Goal: Information Seeking & Learning: Find specific fact

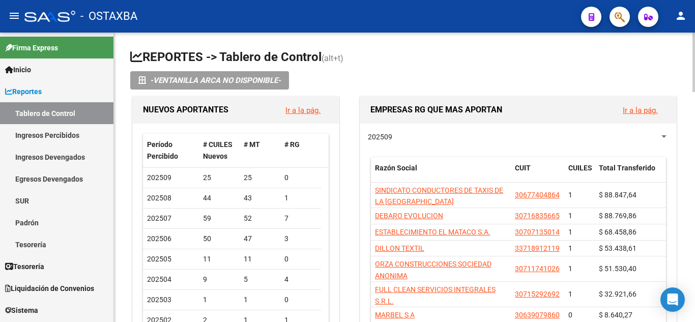
click at [436, 55] on h1 "REPORTES -> Tablero de Control (alt+t)" at bounding box center [404, 58] width 549 height 18
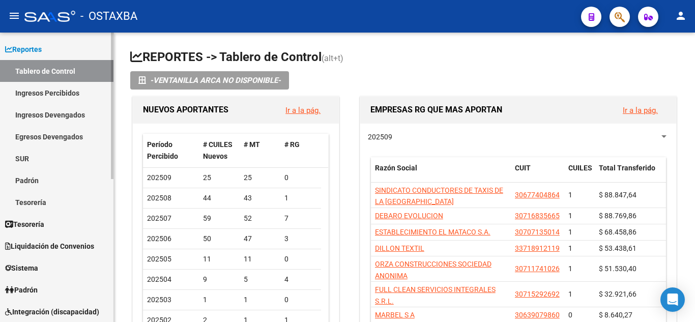
scroll to position [102, 0]
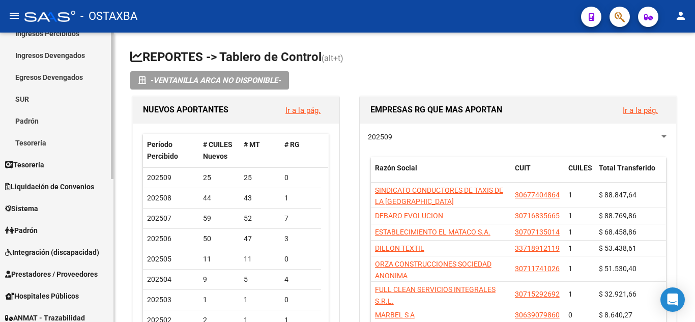
click at [27, 189] on span "Liquidación de Convenios" at bounding box center [49, 186] width 89 height 11
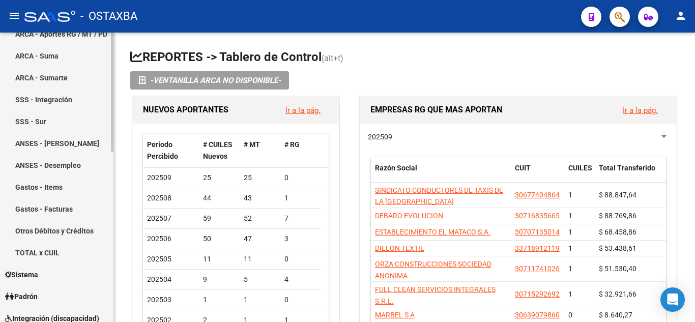
scroll to position [255, 0]
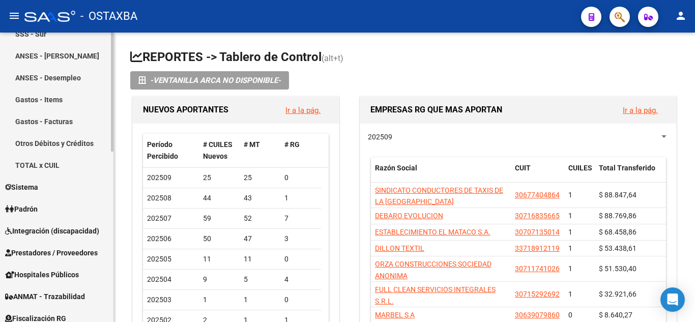
click at [44, 205] on link "Padrón" at bounding box center [57, 209] width 114 height 22
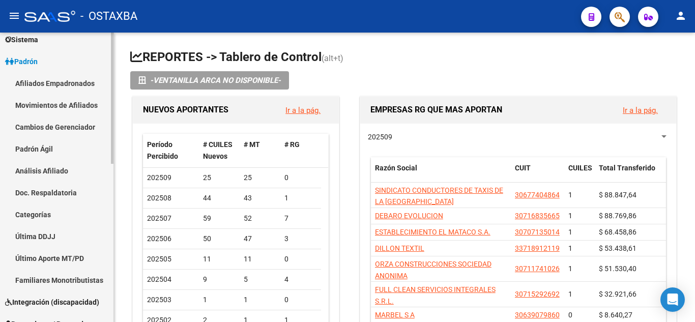
scroll to position [102, 0]
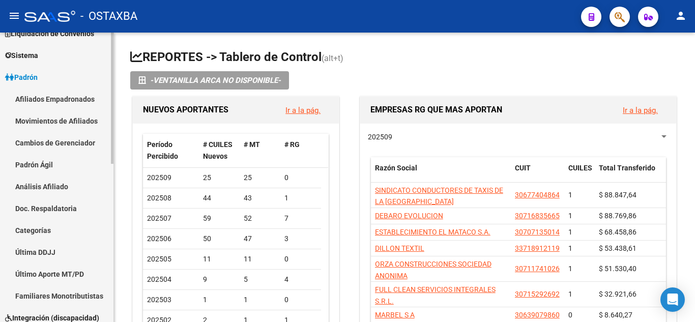
click at [55, 96] on link "Afiliados Empadronados" at bounding box center [57, 99] width 114 height 22
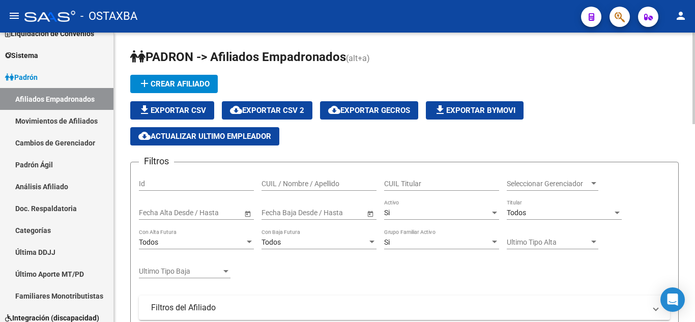
click at [282, 107] on span "cloud_download Exportar CSV 2" at bounding box center [267, 110] width 74 height 9
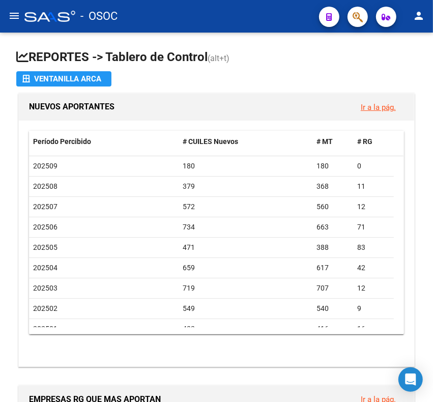
click at [352, 6] on div at bounding box center [354, 16] width 29 height 21
click at [353, 9] on span "button" at bounding box center [358, 17] width 10 height 21
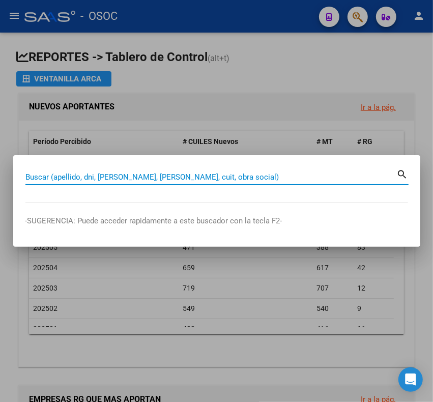
paste input "27377024872"
type input "27377024872"
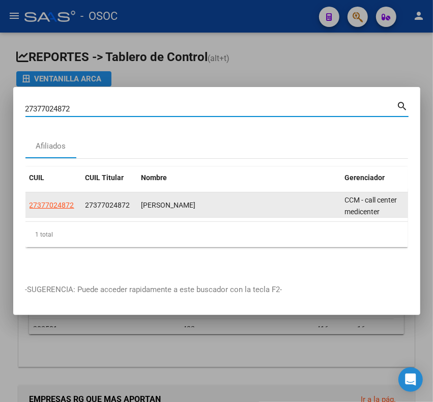
click at [62, 207] on datatable-body-cell "27377024872" at bounding box center [53, 204] width 56 height 25
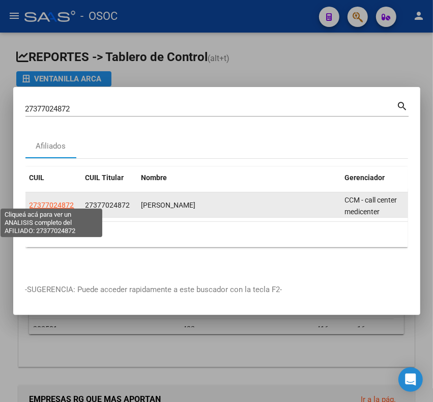
click at [57, 203] on span "27377024872" at bounding box center [52, 205] width 45 height 8
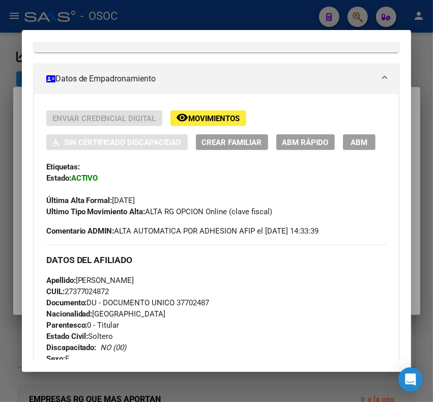
scroll to position [382, 0]
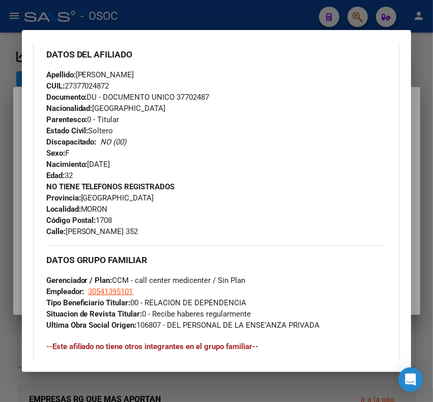
drag, startPoint x: 131, startPoint y: 227, endPoint x: 46, endPoint y: 207, distance: 86.7
click at [46, 207] on div "NO TIENE TELEFONOS REGISTRADOS Provincia: Buenos Aires Localidad: MORON Código …" at bounding box center [216, 209] width 341 height 56
copy div "Localidad: MORON Código Postal: 1708 Calle: PAZ SOLDAN 352"
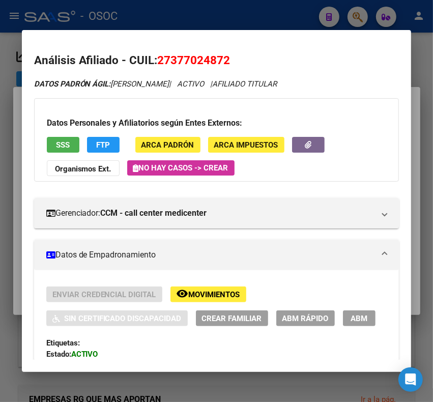
scroll to position [382, 0]
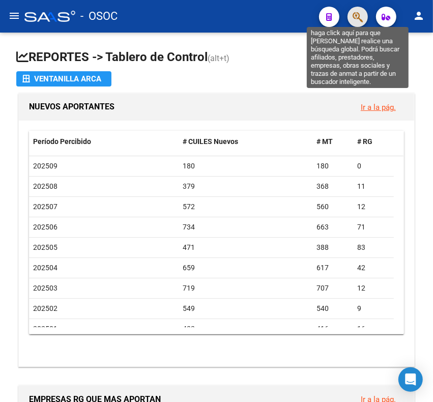
click at [358, 19] on icon "button" at bounding box center [358, 17] width 10 height 12
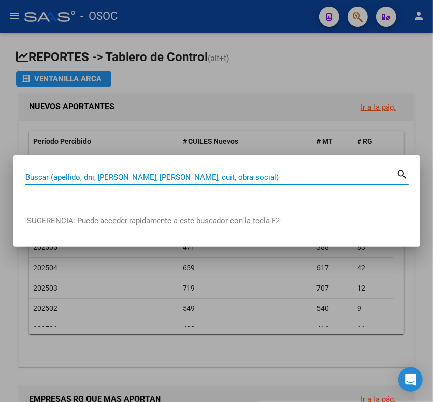
paste input "28875650"
type input "28875650"
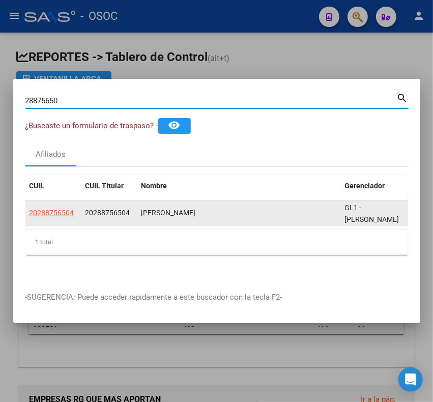
click at [69, 209] on span "20288756504" at bounding box center [52, 213] width 45 height 8
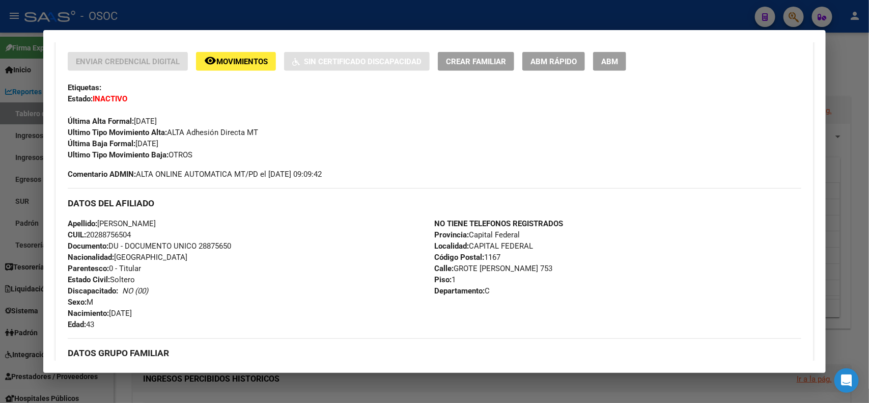
scroll to position [564, 0]
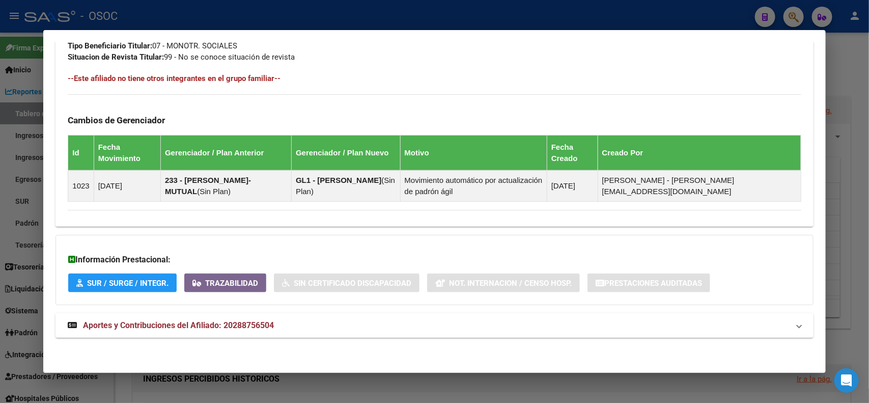
click at [291, 314] on mat-expansion-panel-header "Aportes y Contribuciones del Afiliado: 20288756504" at bounding box center [434, 325] width 758 height 24
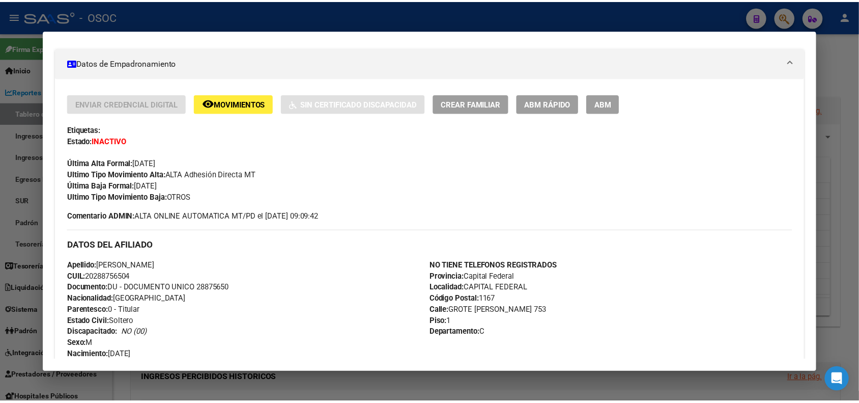
scroll to position [0, 0]
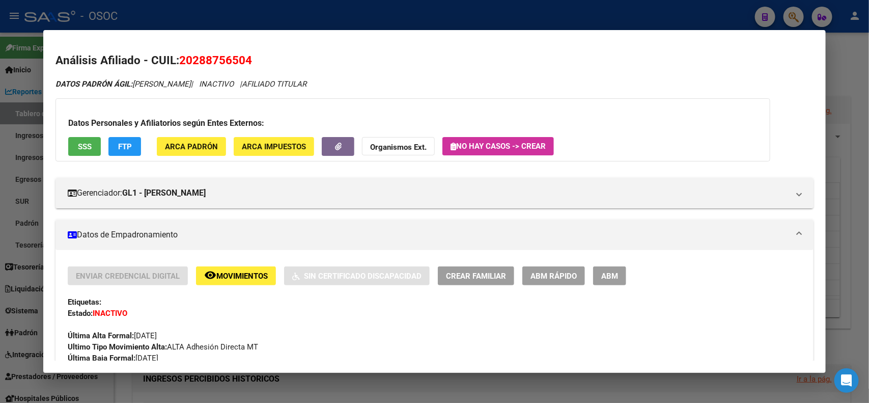
click at [243, 269] on button "remove_red_eye Movimientos" at bounding box center [236, 275] width 80 height 19
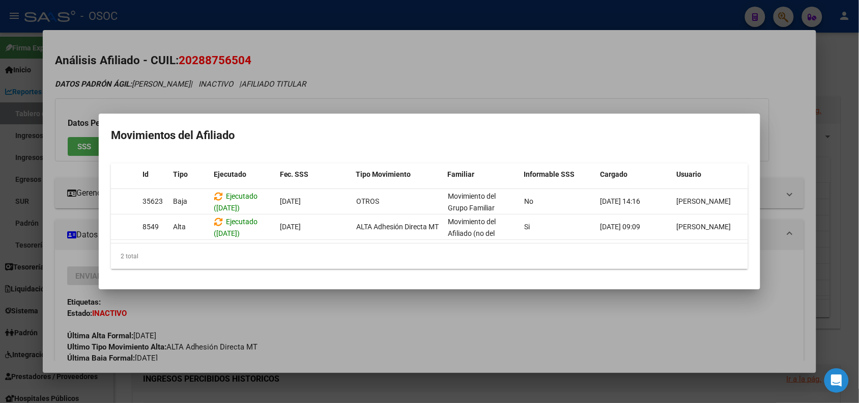
scroll to position [0, 14]
click at [423, 87] on div at bounding box center [429, 201] width 859 height 403
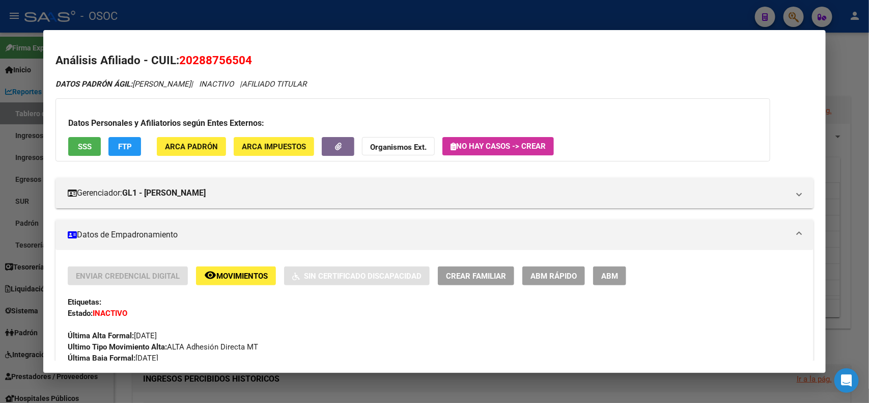
click at [240, 298] on div "Etiquetas:" at bounding box center [434, 301] width 733 height 11
click at [227, 278] on span "Movimientos" at bounding box center [241, 275] width 51 height 9
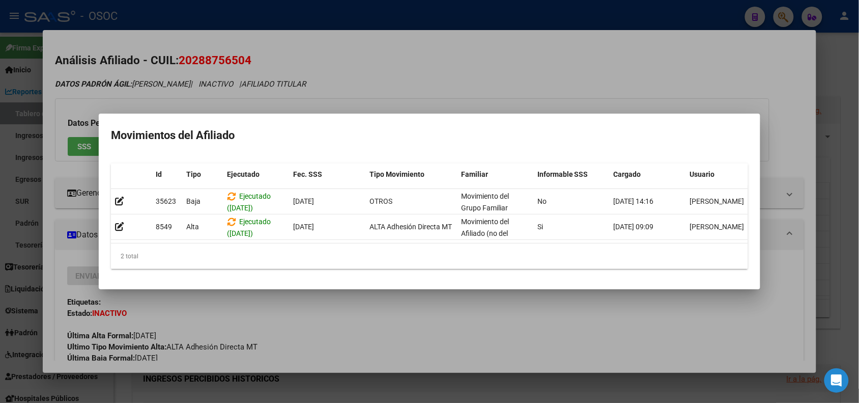
click at [303, 74] on div at bounding box center [429, 201] width 859 height 403
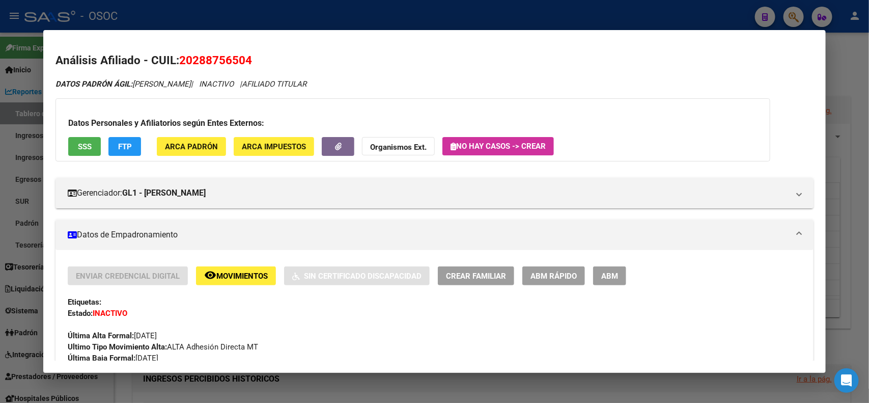
click at [433, 273] on span "ABM Rápido" at bounding box center [554, 275] width 46 height 9
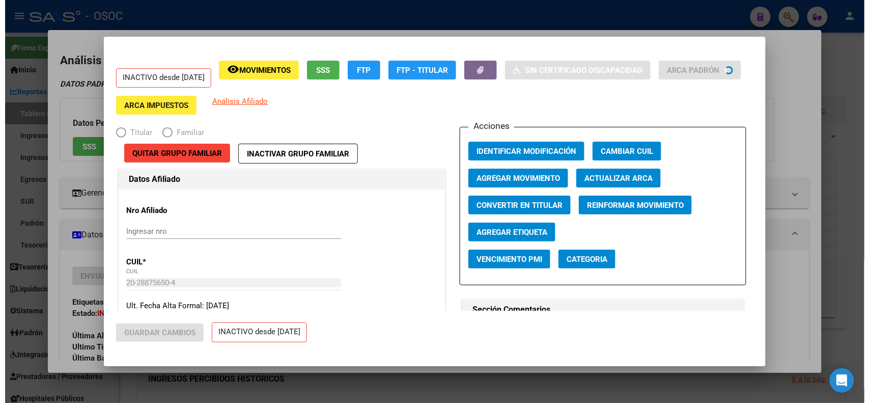
scroll to position [7, 0]
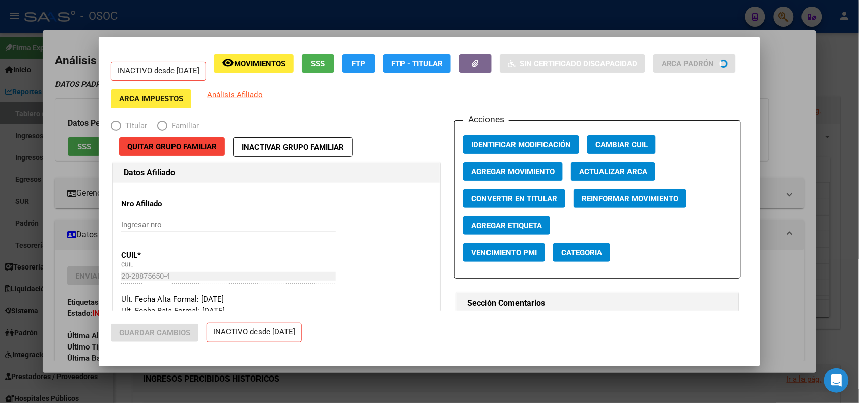
radio input "true"
type input "20-28875650-4"
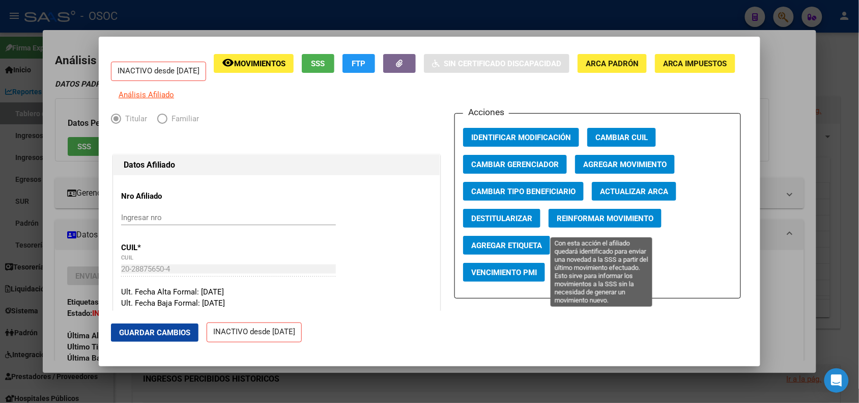
click at [433, 219] on span "Reinformar Movimiento" at bounding box center [605, 218] width 97 height 9
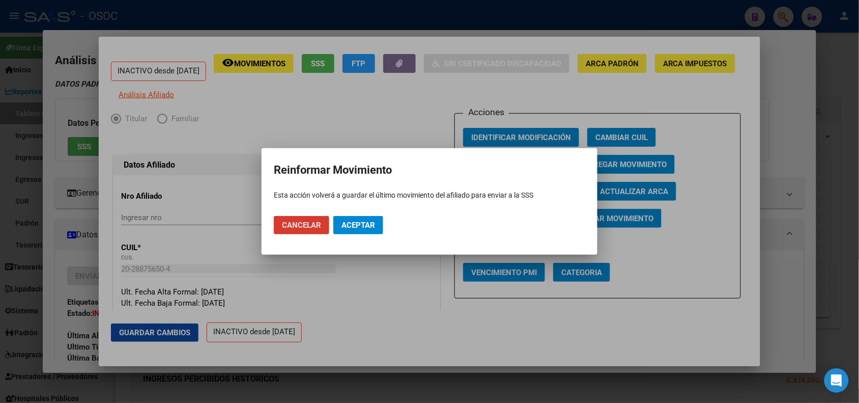
click at [340, 221] on button "Aceptar" at bounding box center [358, 225] width 50 height 18
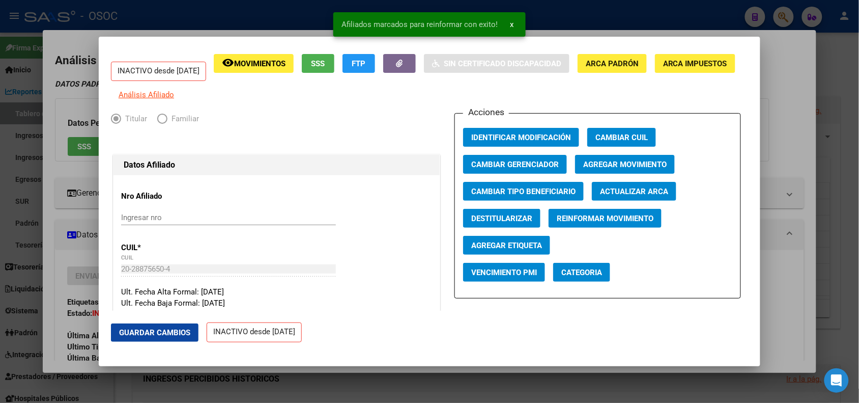
click at [72, 172] on div at bounding box center [429, 201] width 859 height 403
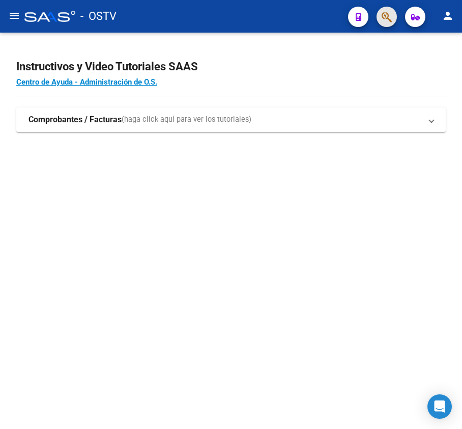
click at [378, 17] on button "button" at bounding box center [387, 17] width 20 height 20
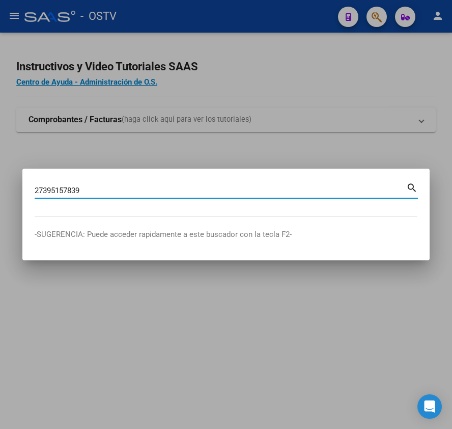
type input "27395157839"
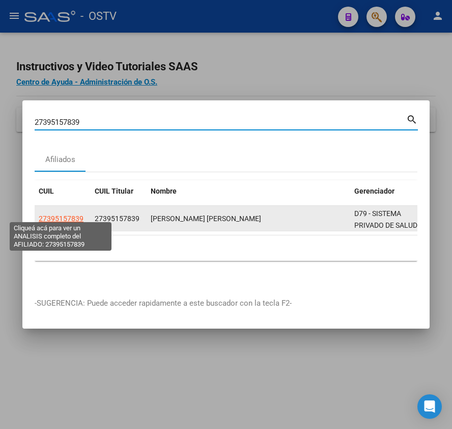
click at [65, 214] on span "27395157839" at bounding box center [61, 218] width 45 height 8
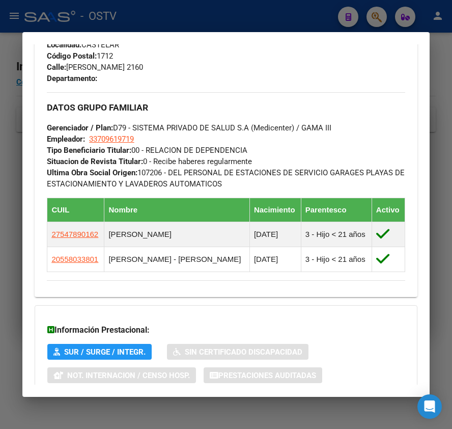
scroll to position [604, 0]
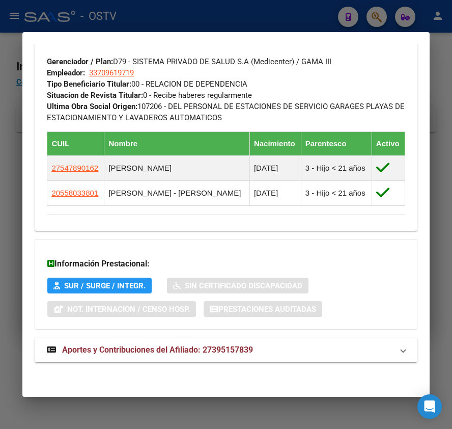
click at [222, 345] on span "Aportes y Contribuciones del Afiliado: 27395157839" at bounding box center [157, 350] width 191 height 10
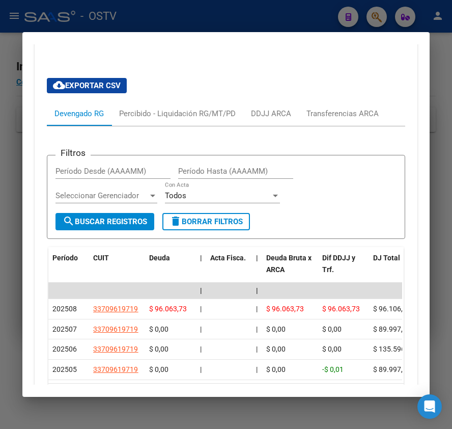
scroll to position [920, 0]
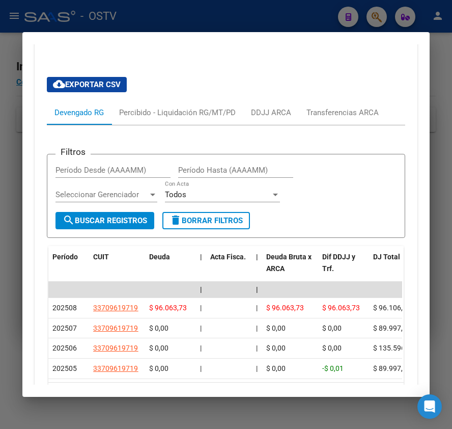
click at [114, 10] on div at bounding box center [226, 214] width 452 height 429
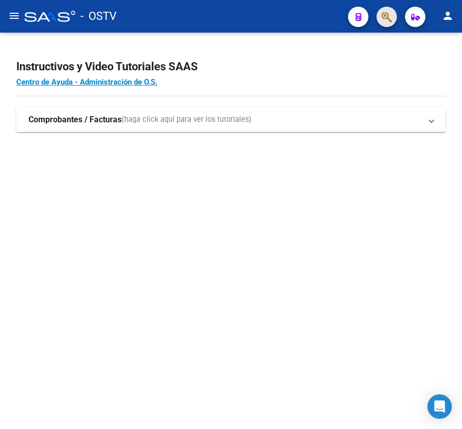
click at [382, 25] on span "button" at bounding box center [387, 17] width 10 height 21
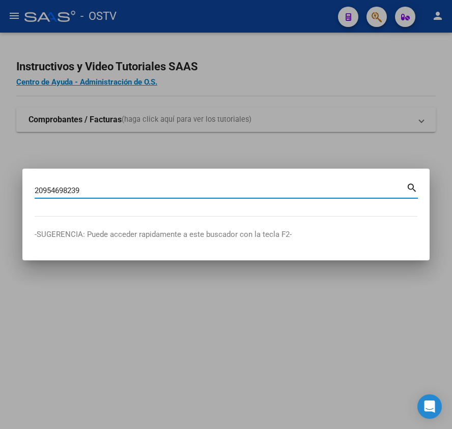
type input "20954698239"
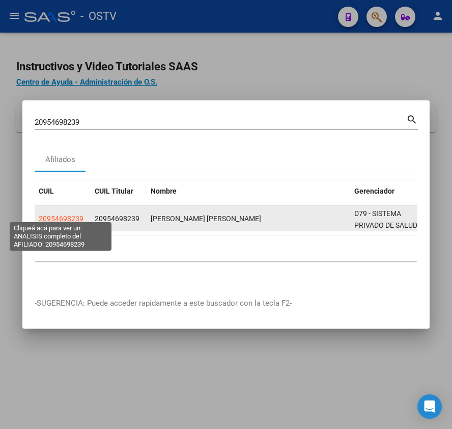
click at [47, 217] on span "20954698239" at bounding box center [61, 218] width 45 height 8
type textarea "20954698239"
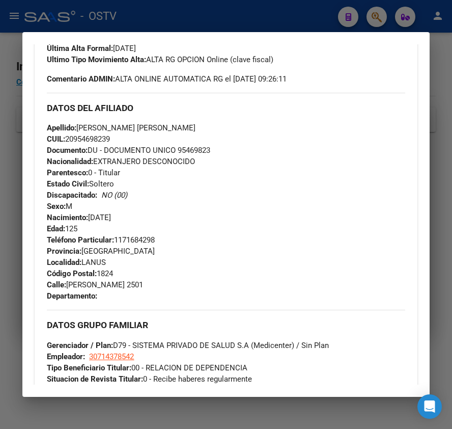
scroll to position [324, 0]
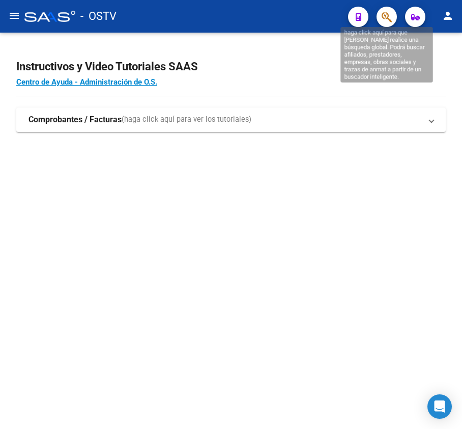
click at [392, 12] on icon "button" at bounding box center [387, 17] width 10 height 12
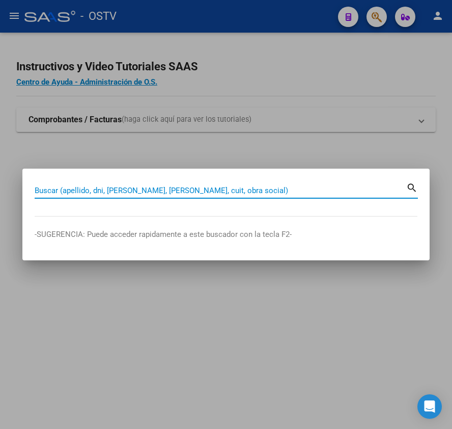
paste input "27247677831"
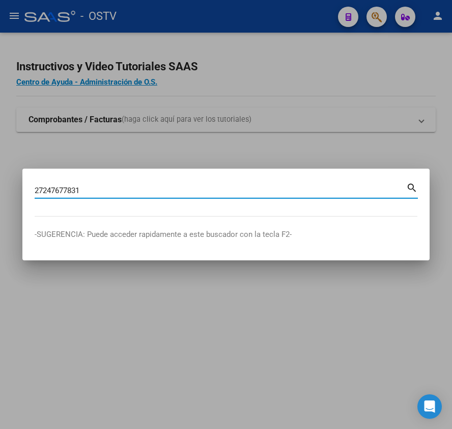
type input "27247677831"
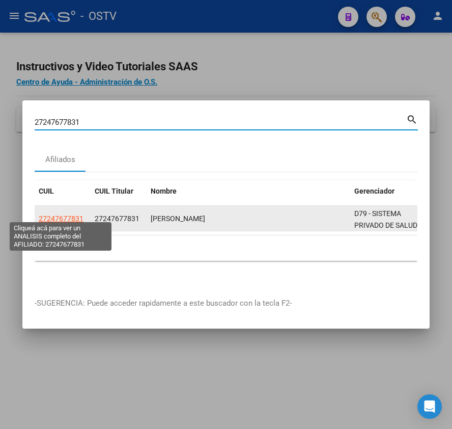
click at [49, 216] on span "27247677831" at bounding box center [61, 218] width 45 height 8
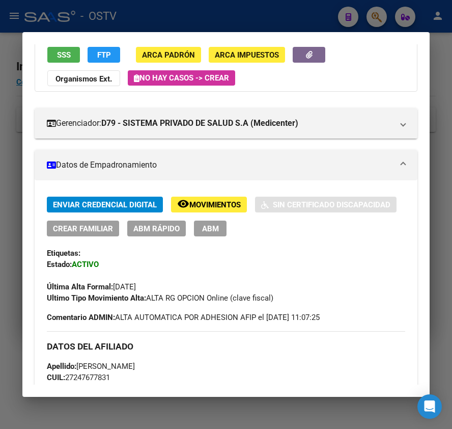
scroll to position [475, 0]
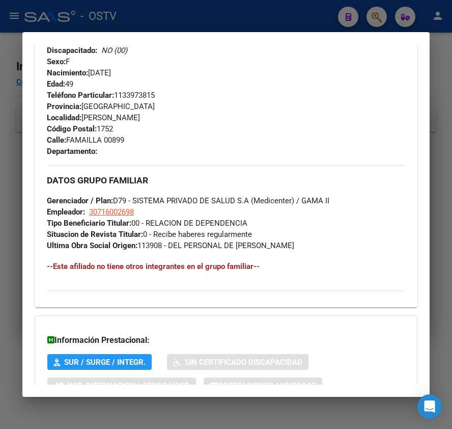
click at [282, 19] on div at bounding box center [226, 214] width 452 height 429
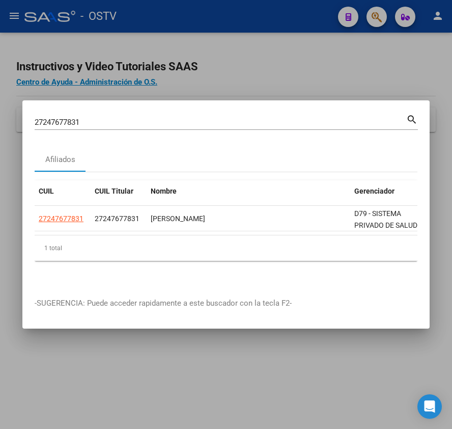
click at [282, 19] on div at bounding box center [226, 214] width 452 height 429
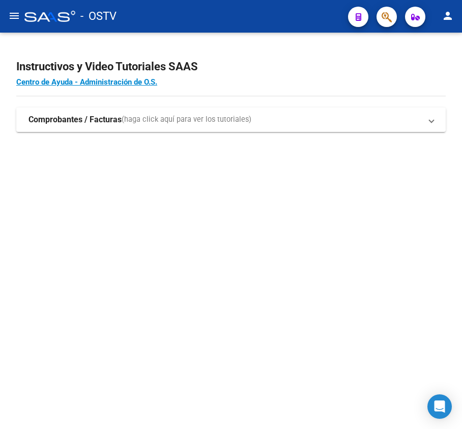
click at [282, 19] on div "- OSTV" at bounding box center [182, 16] width 316 height 22
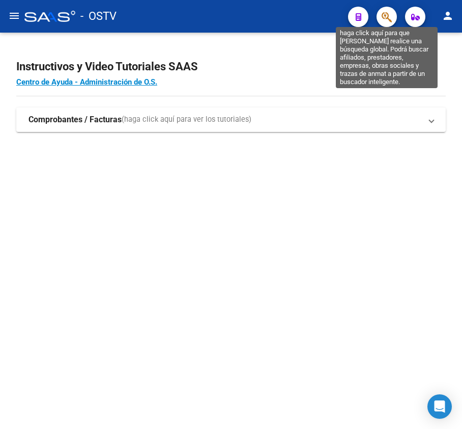
click at [390, 13] on icon "button" at bounding box center [387, 17] width 10 height 12
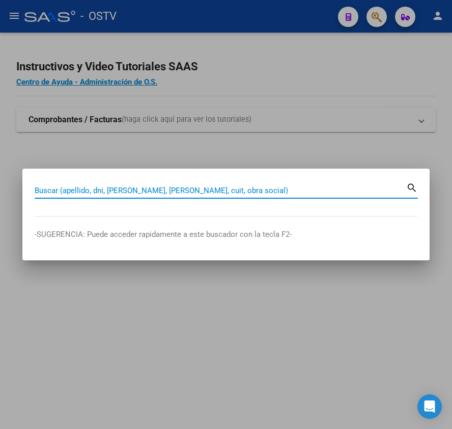
paste input "27247677831"
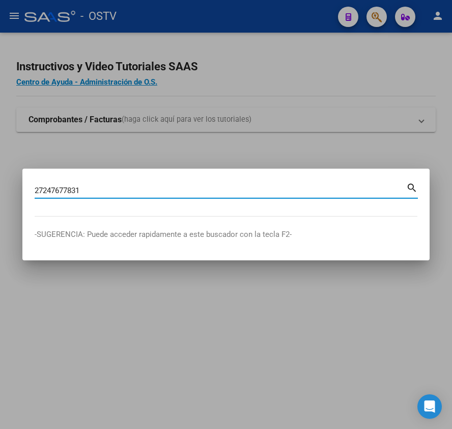
type input "27247677831"
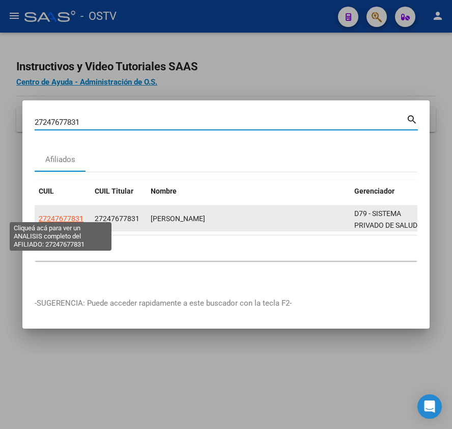
click at [67, 213] on app-link-go-to "27247677831" at bounding box center [61, 219] width 45 height 12
click at [70, 214] on span "27247677831" at bounding box center [61, 218] width 45 height 8
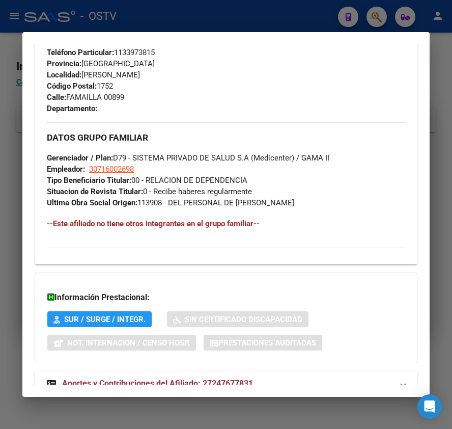
scroll to position [552, 0]
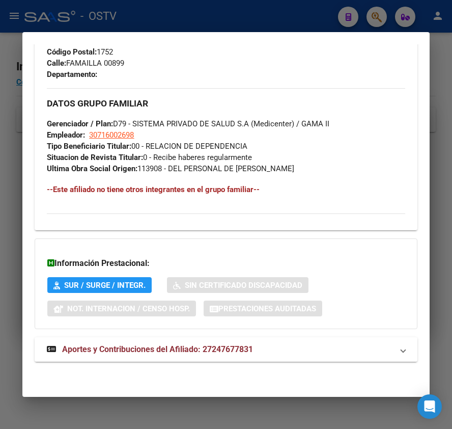
click at [134, 361] on mat-expansion-panel-header "Aportes y Contribuciones del Afiliado: 27247677831" at bounding box center [226, 349] width 382 height 24
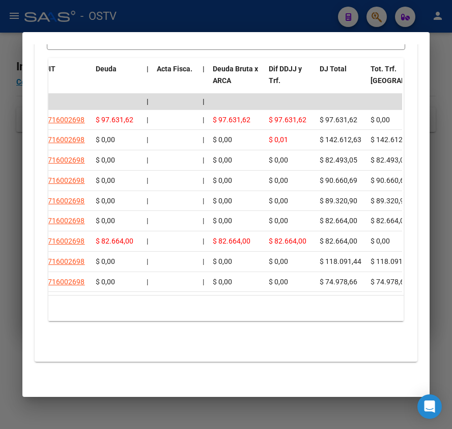
scroll to position [0, 0]
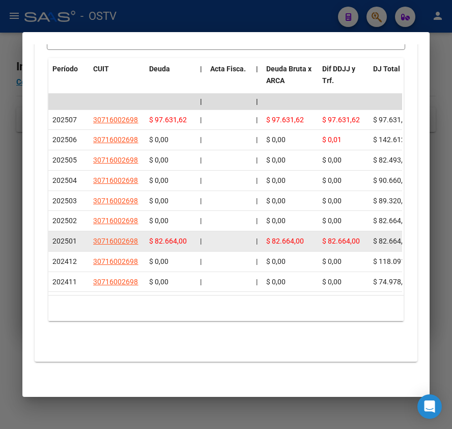
click at [324, 237] on span "$ 82.664,00" at bounding box center [341, 241] width 38 height 8
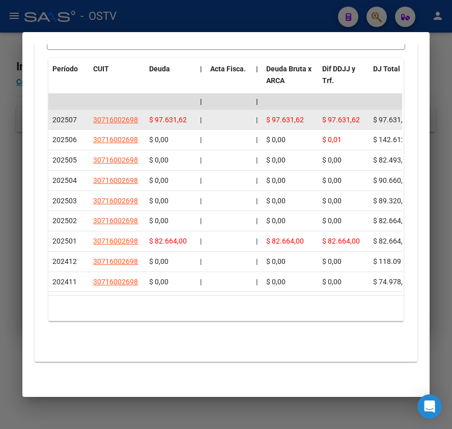
click at [325, 116] on span "$ 97.631,62" at bounding box center [341, 120] width 38 height 8
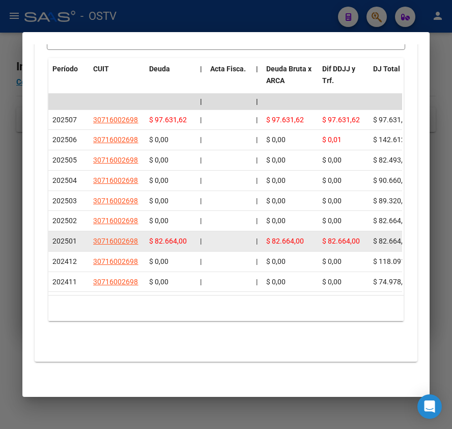
click at [166, 237] on span "$ 82.664,00" at bounding box center [168, 241] width 38 height 8
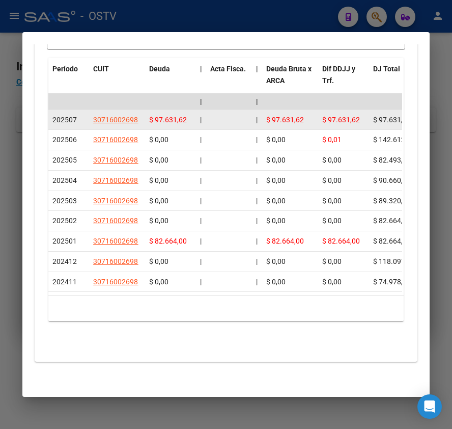
click at [172, 116] on span "$ 97.631,62" at bounding box center [168, 120] width 38 height 8
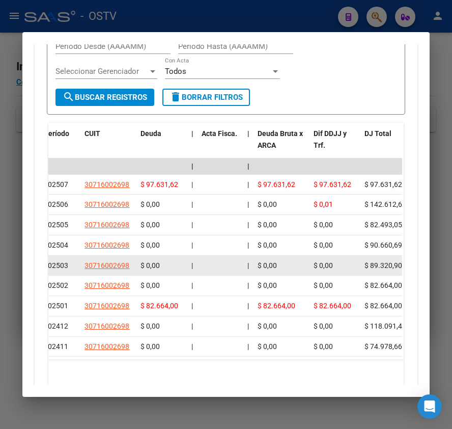
scroll to position [1002, 0]
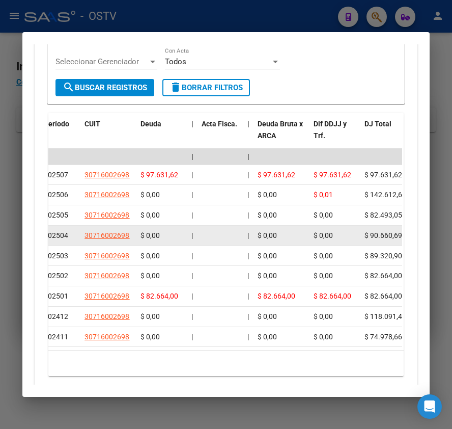
click at [229, 241] on div at bounding box center [221, 236] width 38 height 12
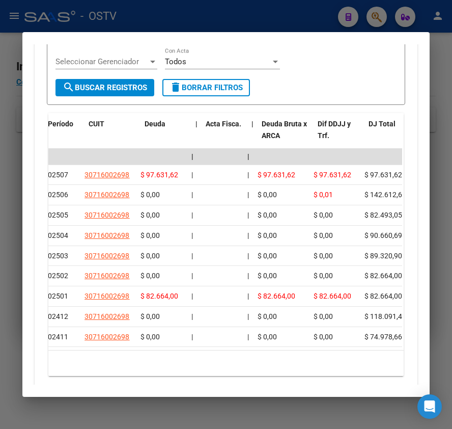
scroll to position [0, 0]
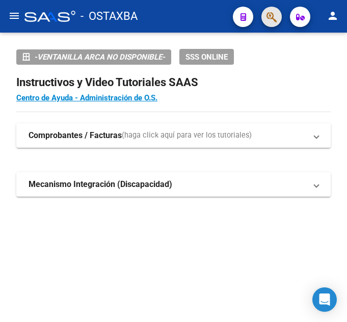
click at [278, 15] on button "button" at bounding box center [271, 17] width 20 height 20
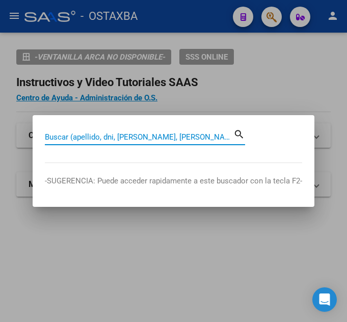
click at [147, 138] on input "Buscar (apellido, dni, [PERSON_NAME], [PERSON_NAME], cuit, obra social)" at bounding box center [139, 136] width 188 height 9
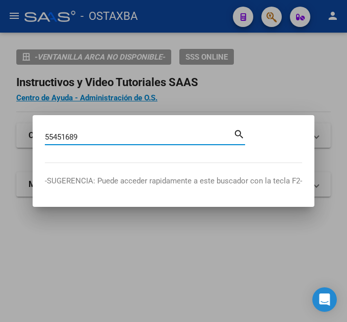
type input "55451689"
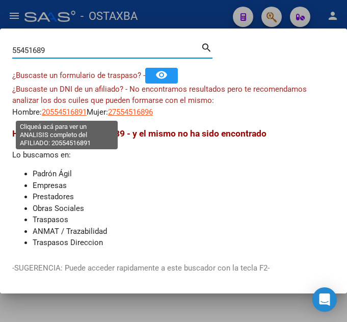
click at [54, 114] on span "20554516891" at bounding box center [64, 111] width 45 height 9
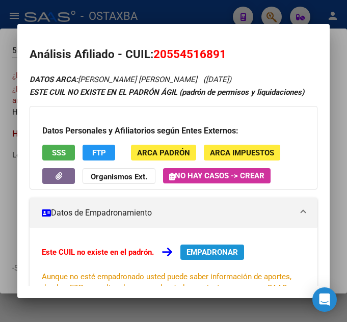
click at [202, 245] on button "EMPADRONAR" at bounding box center [212, 251] width 64 height 15
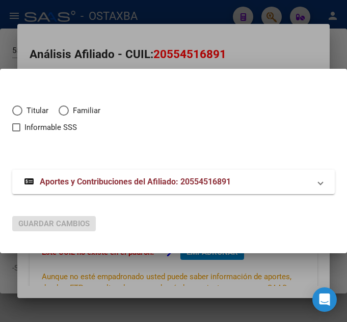
click at [75, 107] on span "Familiar" at bounding box center [85, 111] width 32 height 12
click at [69, 107] on input "Familiar" at bounding box center [64, 110] width 10 height 10
radio input "true"
checkbox input "true"
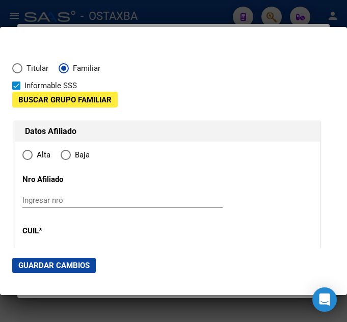
type input "20-55451689-1"
type input "55451689"
type input "TAIANA ROSAS"
type input "BENJAMIN EZEQUIEL"
type input "2016-12-16"
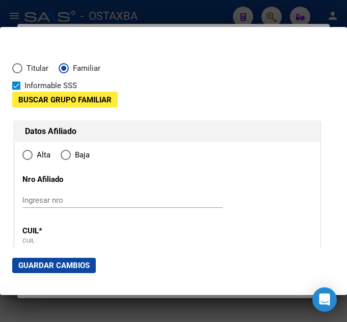
type input "OLAVARRIA"
type input "7400"
type input "SAN MARTIN"
type input "911"
type input "OLAVARRIA"
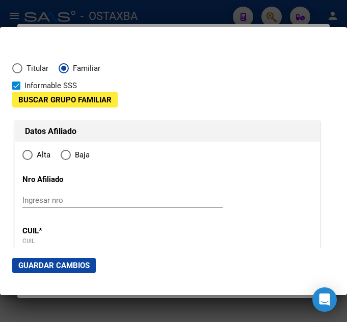
radio input "true"
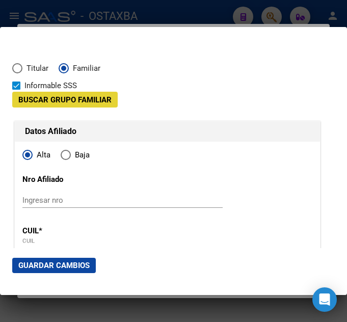
click at [106, 102] on span "Buscar Grupo Familiar" at bounding box center [64, 99] width 93 height 9
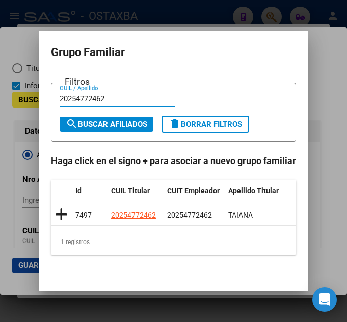
type input "20254772462"
click at [55, 217] on icon at bounding box center [61, 214] width 13 height 14
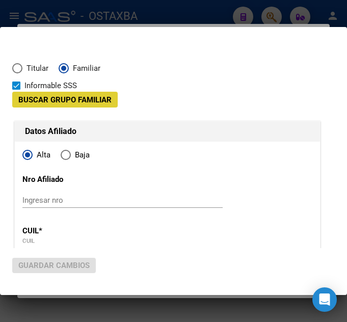
type input "20-25477246-2"
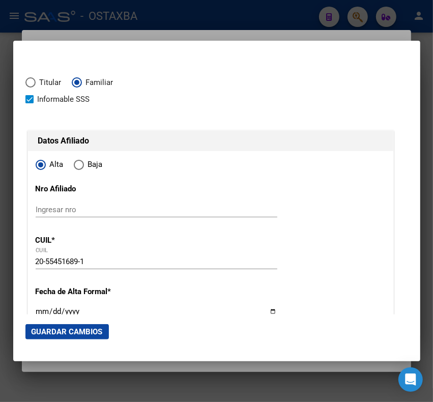
drag, startPoint x: 345, startPoint y: 1, endPoint x: 149, endPoint y: 82, distance: 212.0
click at [149, 82] on div "Titular Familiar" at bounding box center [210, 85] width 371 height 17
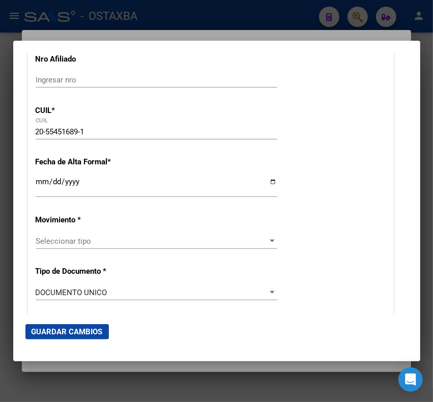
scroll to position [127, 0]
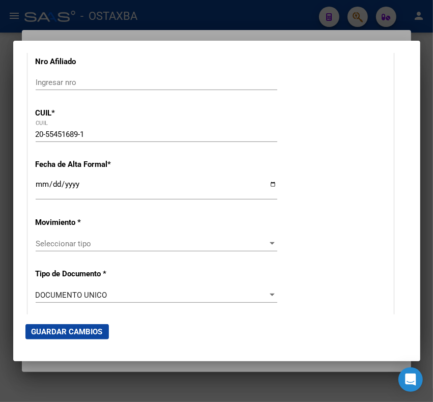
click at [43, 184] on input "Ingresar fecha" at bounding box center [157, 188] width 242 height 16
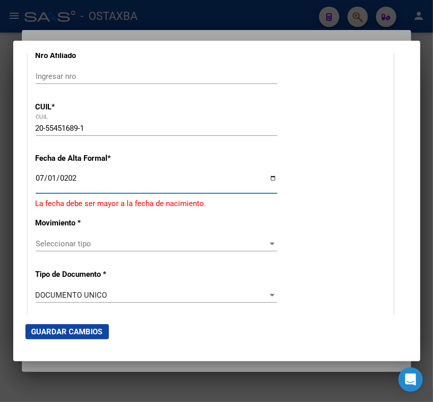
type input "2025-07-01"
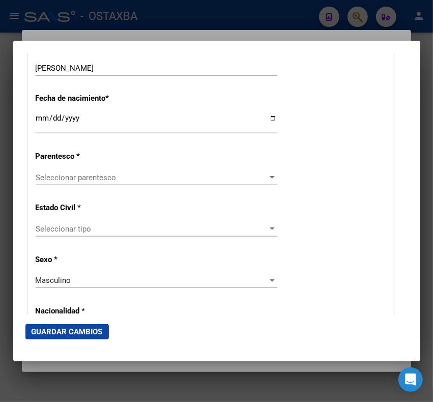
scroll to position [573, 0]
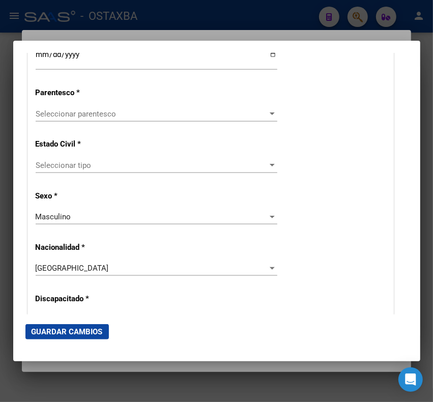
click at [256, 119] on div "Seleccionar parentesco Seleccionar parentesco" at bounding box center [157, 113] width 242 height 15
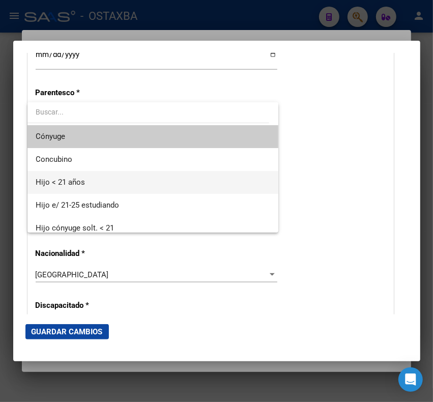
click at [151, 176] on span "Hijo < 21 años" at bounding box center [153, 182] width 235 height 23
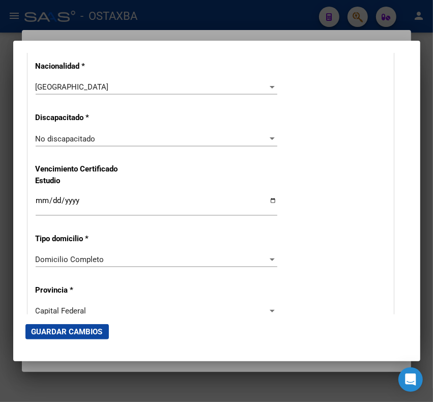
scroll to position [827, 0]
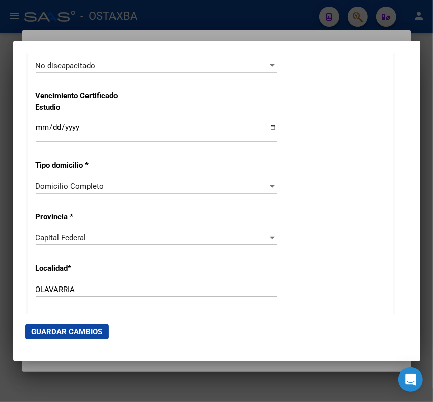
click at [95, 321] on span "Guardar Cambios" at bounding box center [67, 331] width 71 height 9
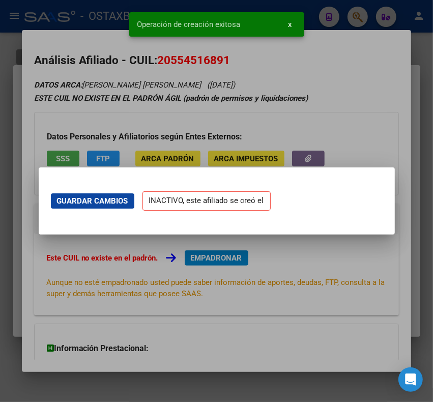
scroll to position [0, 0]
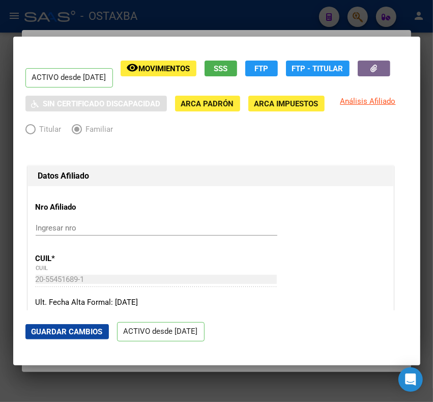
click at [49, 16] on div at bounding box center [216, 201] width 433 height 402
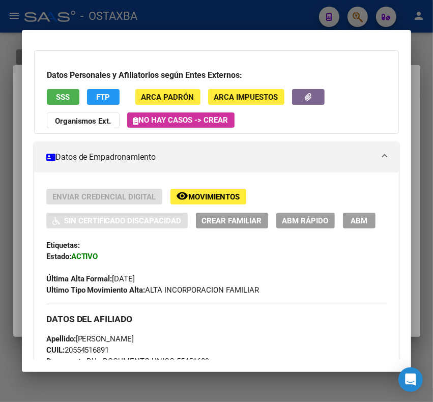
scroll to position [191, 0]
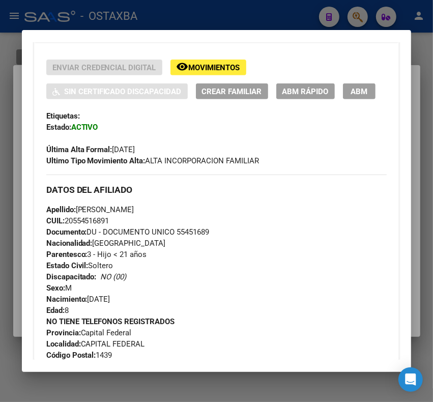
click at [184, 233] on span "Documento: DU - DOCUMENTO UNICO 55451689" at bounding box center [127, 232] width 163 height 9
copy span "55451689"
click at [79, 217] on span "CUIL: 20554516891" at bounding box center [77, 220] width 63 height 9
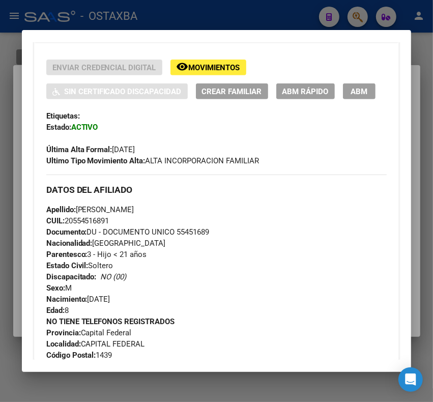
copy span "20554516891"
drag, startPoint x: 154, startPoint y: 207, endPoint x: 206, endPoint y: 213, distance: 52.3
click at [134, 213] on span "Apellido: BENJAMIN EZEQUIEL TAIANA ROSAS" at bounding box center [90, 209] width 88 height 9
copy span "TAIANA ROSAS"
drag, startPoint x: 78, startPoint y: 207, endPoint x: 151, endPoint y: 213, distance: 73.5
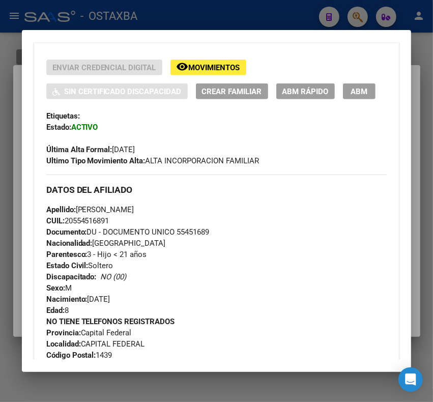
click at [134, 213] on span "Apellido: BENJAMIN EZEQUIEL TAIANA ROSAS" at bounding box center [90, 209] width 88 height 9
copy span "BENJAMIN EZEQUIEL"
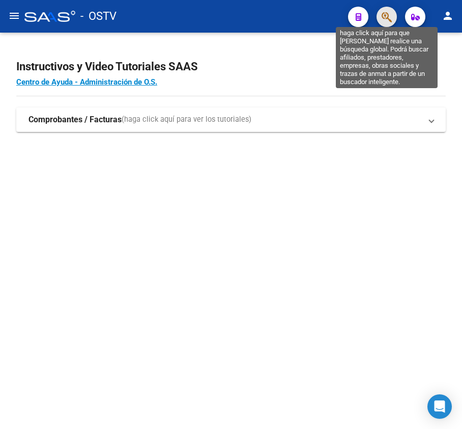
click at [392, 11] on icon "button" at bounding box center [387, 17] width 10 height 12
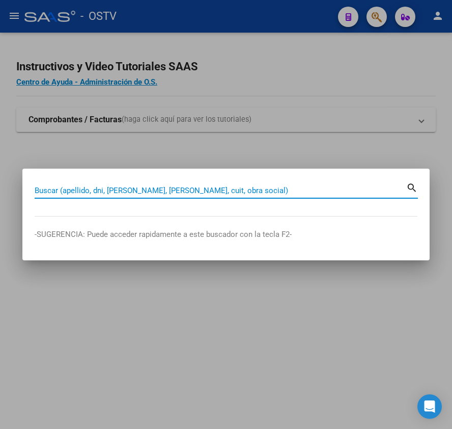
paste input "17489812"
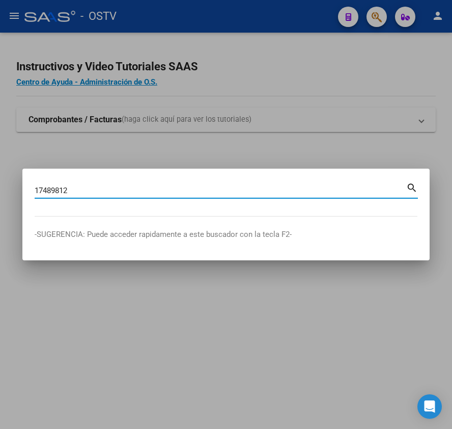
type input "17489812"
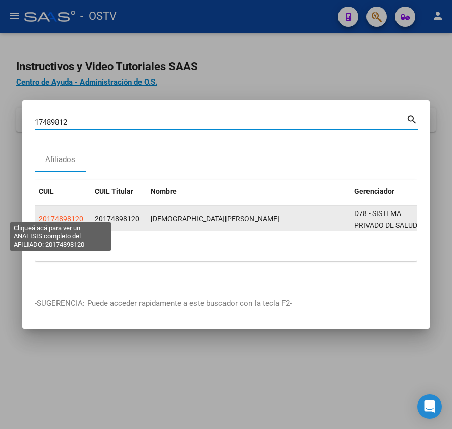
click at [61, 214] on span "20174898120" at bounding box center [61, 218] width 45 height 8
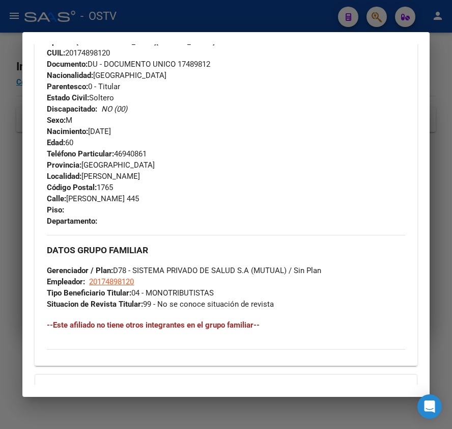
scroll to position [371, 0]
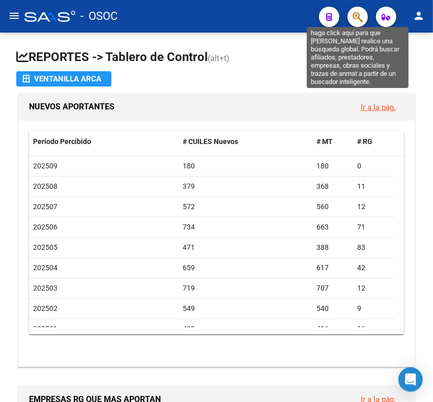
click at [356, 18] on icon "button" at bounding box center [358, 17] width 10 height 12
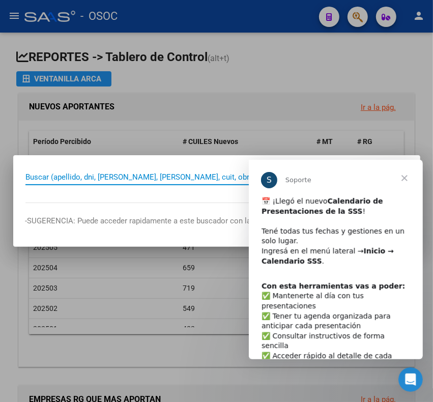
paste input "27343068714"
type input "27343068714"
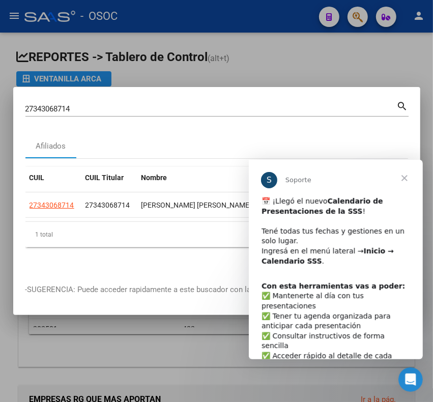
click at [355, 223] on div "​📅 ¡Llegó el nuevo Calendario de Presentaciones de la SSS ! ​ Tené todas tus fe…" at bounding box center [335, 236] width 149 height 80
click at [358, 219] on div "​📅 ¡Llegó el nuevo Calendario de Presentaciones de la SSS ! ​ Tené todas tus fe…" at bounding box center [335, 236] width 149 height 80
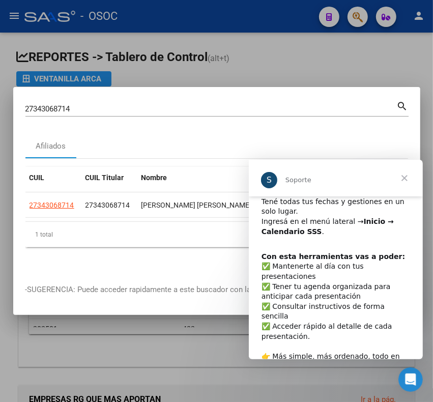
click at [294, 328] on div "Con esta herramientas vas a poder: ​✅ Mantenerte al día con tus presentaciones …" at bounding box center [335, 312] width 149 height 120
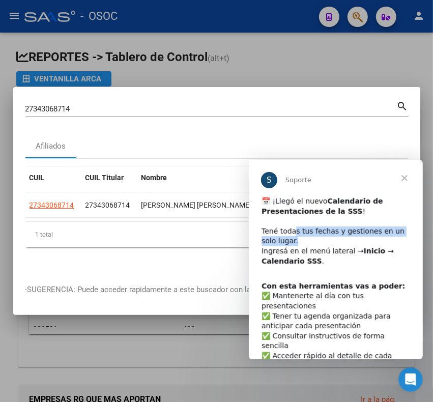
drag, startPoint x: 292, startPoint y: 235, endPoint x: 359, endPoint y: 239, distance: 67.8
click at [359, 239] on div "​📅 ¡Llegó el nuevo Calendario de Presentaciones de la SSS ! ​ Tené todas tus fe…" at bounding box center [335, 236] width 149 height 80
click at [360, 241] on div "​📅 ¡Llegó el nuevo Calendario de Presentaciones de la SSS ! ​ Tené todas tus fe…" at bounding box center [335, 236] width 149 height 80
click at [358, 250] on b "Inicio → Calendario SSS" at bounding box center [327, 255] width 132 height 18
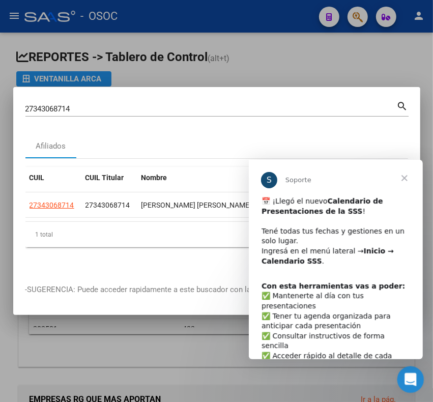
click at [406, 375] on icon "Abrir Intercom Messenger" at bounding box center [409, 378] width 17 height 17
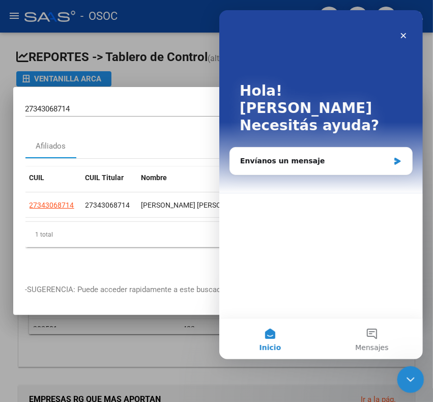
click at [406, 375] on icon "Cerrar Intercom Messenger" at bounding box center [409, 378] width 12 height 12
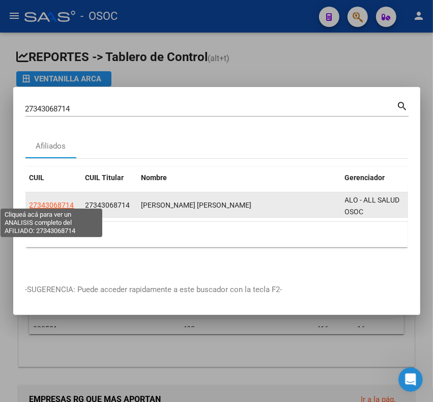
click at [49, 202] on span "27343068714" at bounding box center [52, 205] width 45 height 8
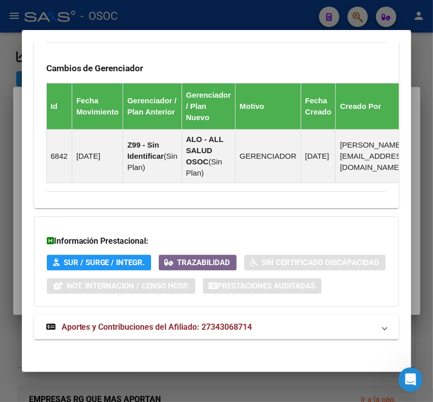
scroll to position [792, 0]
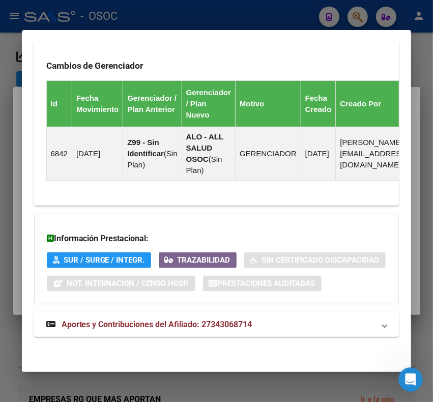
click at [115, 328] on span "Aportes y Contribuciones del Afiliado: 27343068714" at bounding box center [157, 325] width 191 height 10
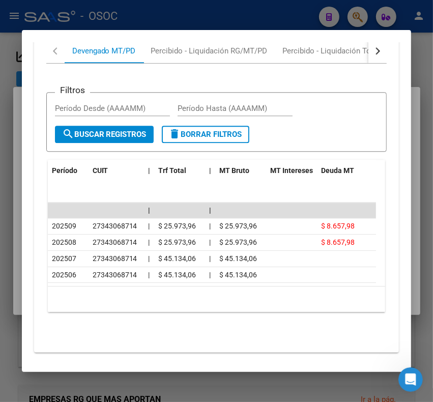
scroll to position [1173, 0]
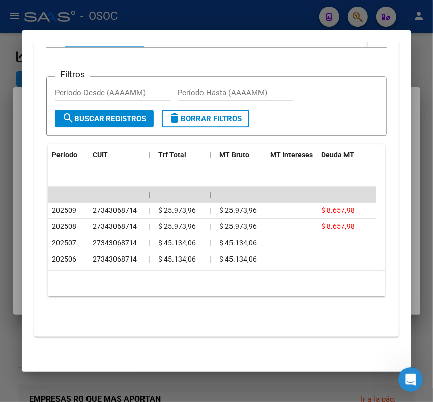
click at [163, 26] on div at bounding box center [216, 201] width 433 height 402
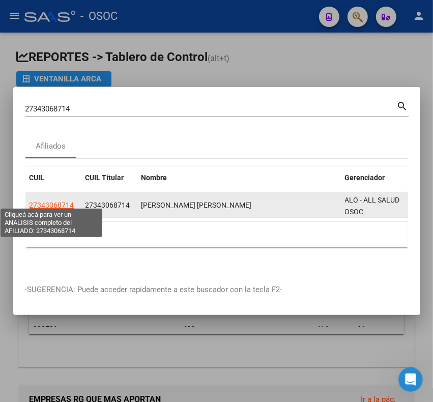
click at [35, 201] on span "27343068714" at bounding box center [52, 205] width 45 height 8
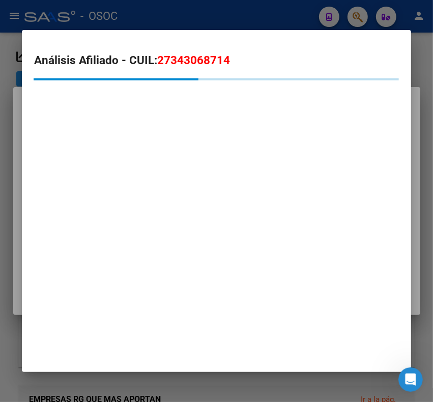
click at [183, 70] on div "Análisis Afiliado - CUIL: 27343068714" at bounding box center [217, 87] width 366 height 71
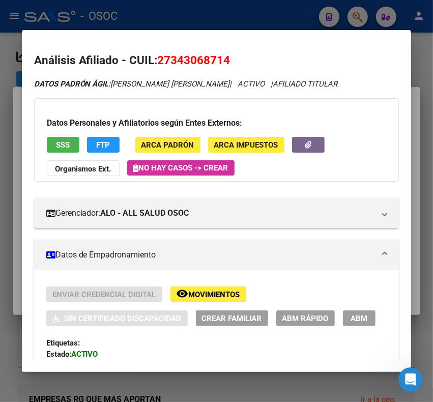
click at [186, 64] on span "27343068714" at bounding box center [194, 59] width 73 height 13
click at [158, 10] on div at bounding box center [216, 201] width 433 height 402
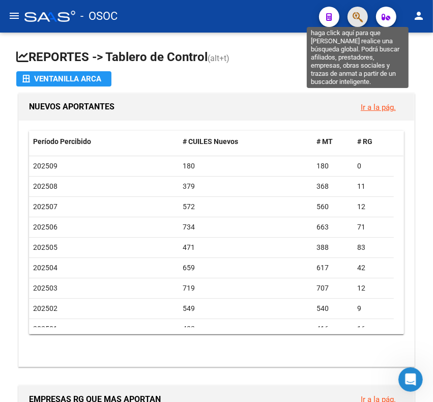
click at [353, 19] on icon "button" at bounding box center [358, 17] width 10 height 12
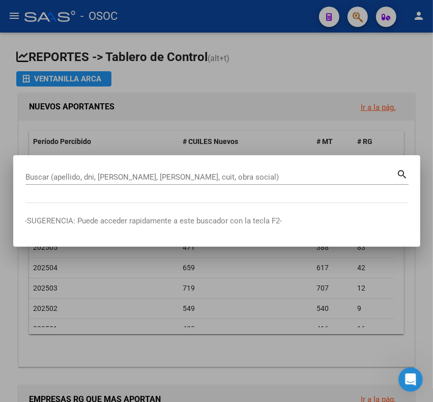
paste input "20342120181"
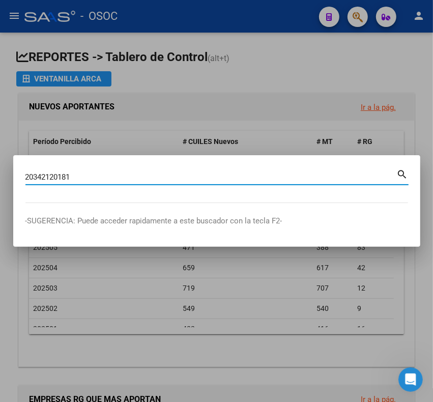
type input "20342120181"
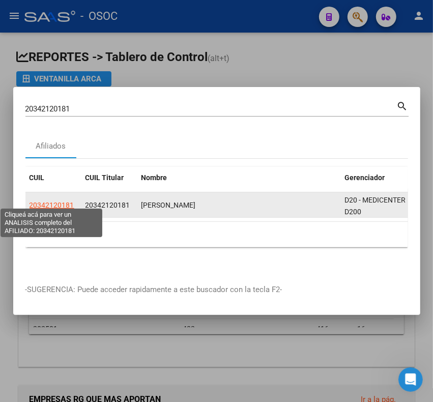
click at [73, 201] on span "20342120181" at bounding box center [52, 205] width 45 height 8
type textarea "20342120181"
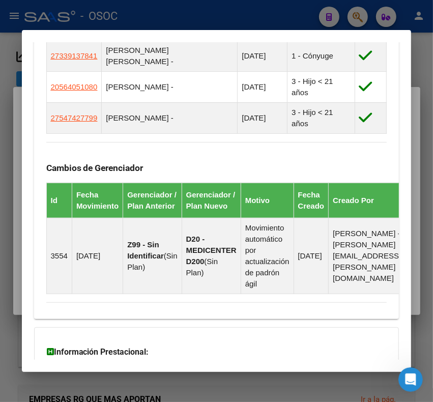
scroll to position [849, 0]
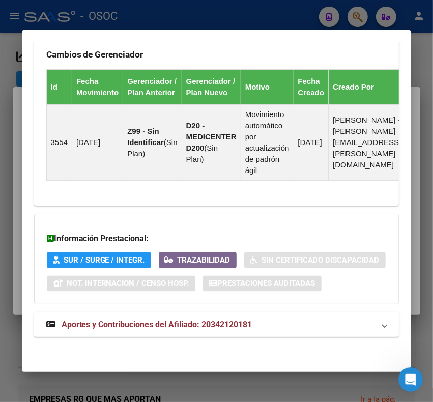
click at [167, 319] on strong "Aportes y Contribuciones del Afiliado: 20342120181" at bounding box center [149, 325] width 206 height 12
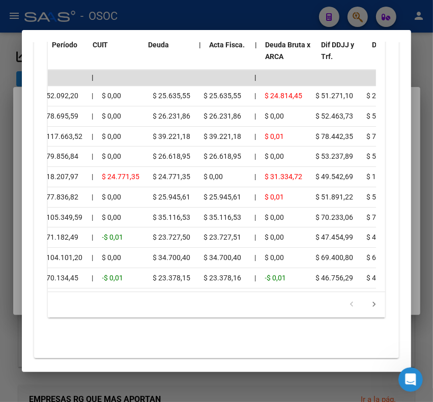
scroll to position [0, 0]
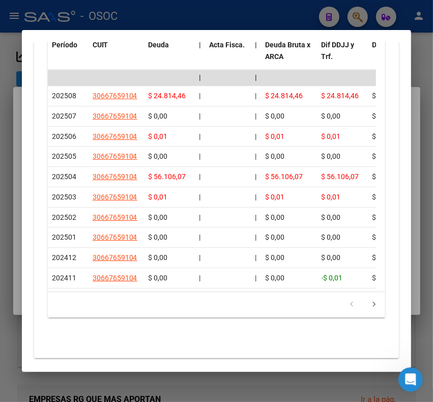
click at [191, 14] on div at bounding box center [216, 201] width 433 height 402
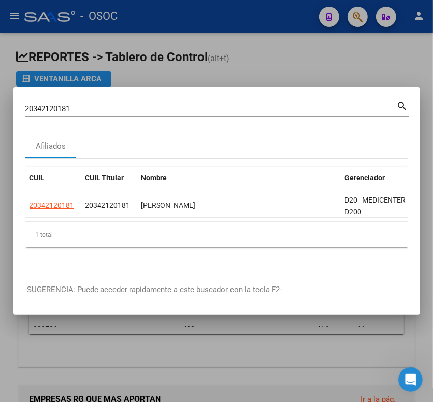
click at [252, 9] on div at bounding box center [216, 201] width 433 height 402
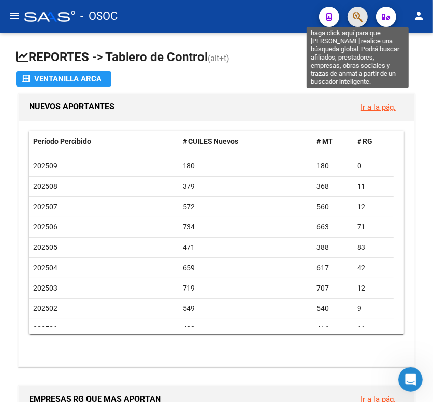
click at [358, 21] on icon "button" at bounding box center [358, 17] width 10 height 12
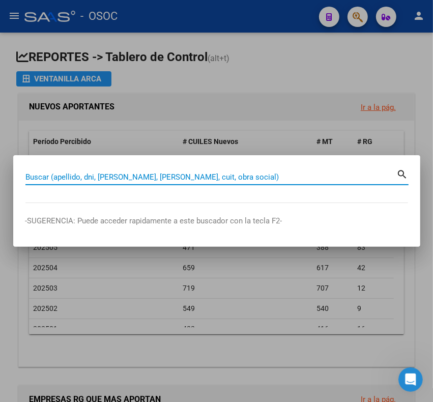
paste input "20320331812"
type input "20320331812"
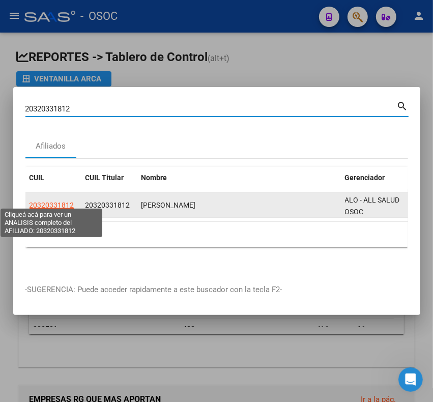
click at [70, 201] on span "20320331812" at bounding box center [52, 205] width 45 height 8
type textarea "20320331812"
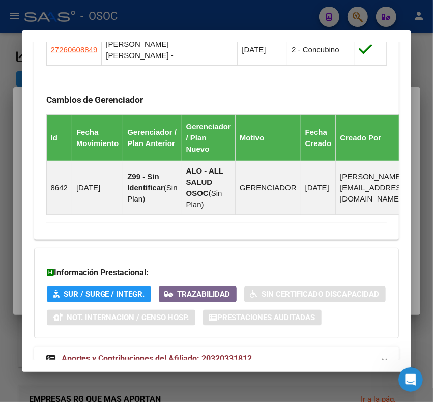
scroll to position [829, 0]
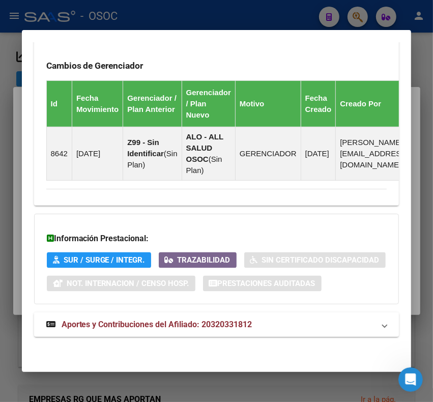
click at [161, 332] on mat-expansion-panel-header "Aportes y Contribuciones del Afiliado: 20320331812" at bounding box center [217, 325] width 366 height 24
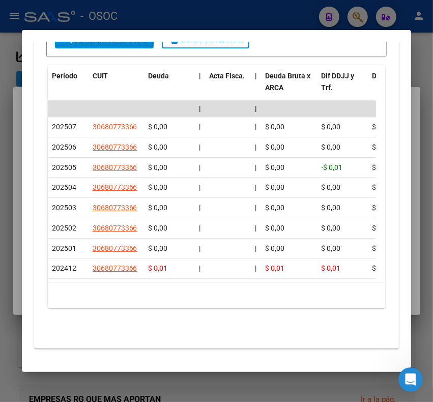
scroll to position [1314, 0]
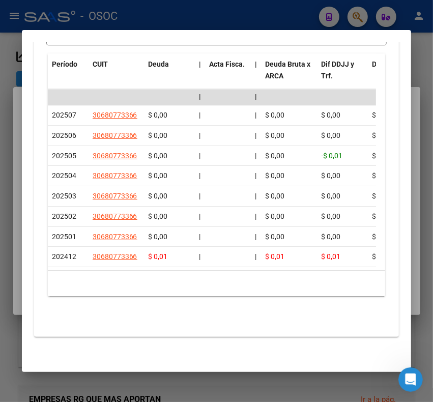
drag, startPoint x: 67, startPoint y: 284, endPoint x: 133, endPoint y: 284, distance: 66.2
click at [133, 284] on div "10 total 1" at bounding box center [217, 283] width 338 height 25
click at [105, 281] on div "10 total 1" at bounding box center [217, 283] width 338 height 25
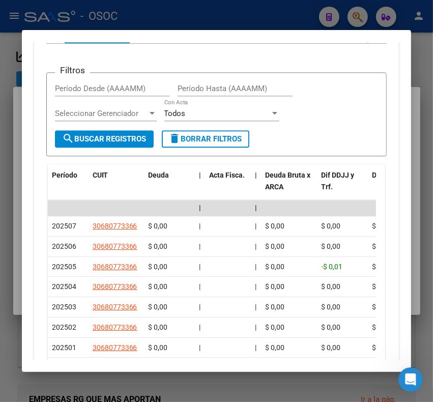
scroll to position [1186, 0]
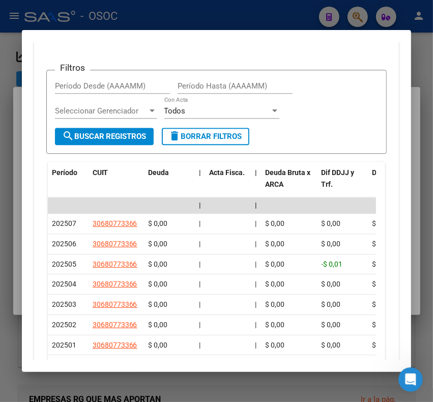
click at [274, 5] on div at bounding box center [216, 201] width 433 height 402
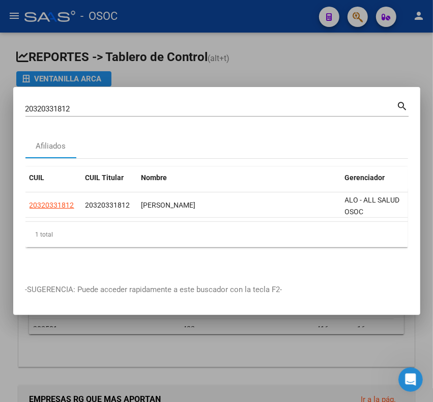
click at [226, 104] on input "20320331812" at bounding box center [211, 108] width 372 height 9
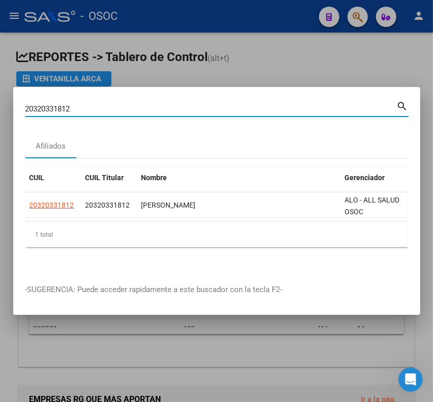
click at [226, 104] on input "20320331812" at bounding box center [211, 108] width 372 height 9
type input "34306871"
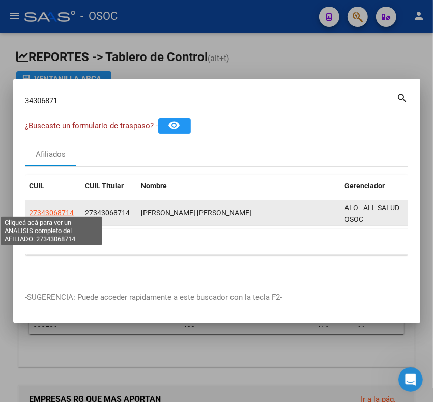
click at [62, 210] on span "27343068714" at bounding box center [52, 213] width 45 height 8
type textarea "27343068714"
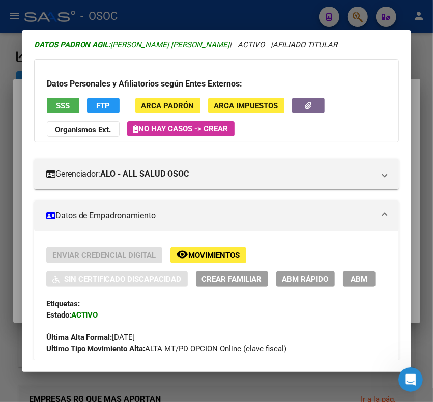
scroll to position [0, 0]
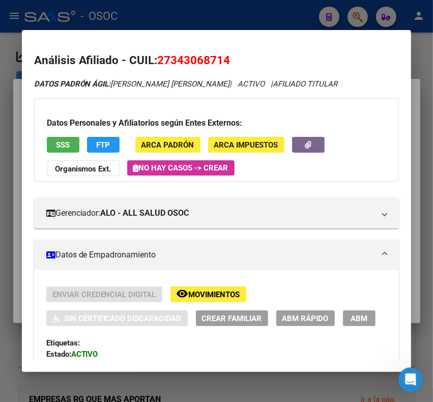
click at [187, 62] on span "27343068714" at bounding box center [194, 59] width 73 height 13
copy span "27343068714"
click at [211, 11] on div at bounding box center [216, 201] width 433 height 402
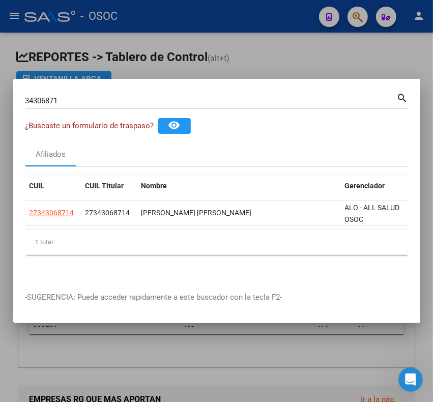
click at [135, 96] on input "34306871" at bounding box center [211, 100] width 372 height 9
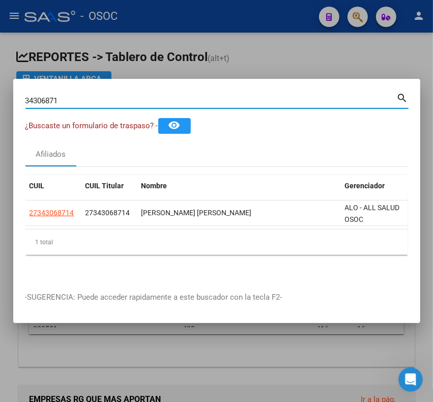
click at [135, 96] on input "34306871" at bounding box center [211, 100] width 372 height 9
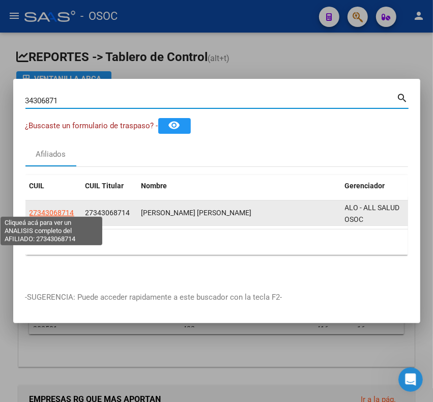
click at [55, 209] on span "27343068714" at bounding box center [52, 213] width 45 height 8
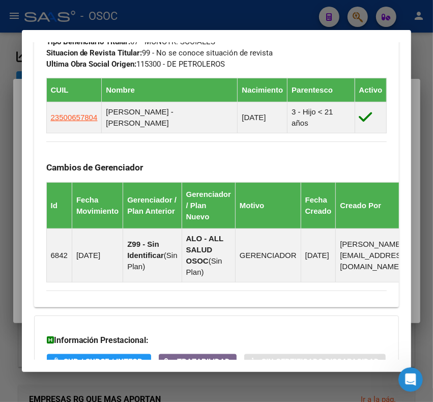
scroll to position [665, 0]
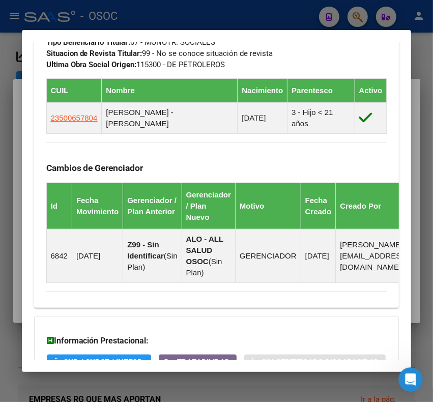
click at [222, 19] on div at bounding box center [216, 201] width 433 height 402
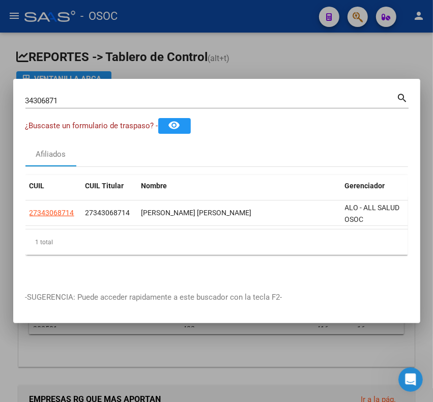
click at [79, 96] on input "34306871" at bounding box center [211, 100] width 372 height 9
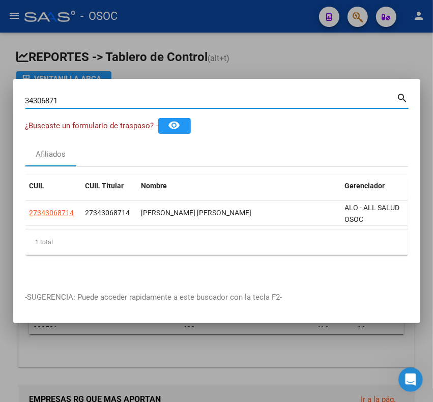
click at [79, 96] on input "34306871" at bounding box center [211, 100] width 372 height 9
type input "58202942"
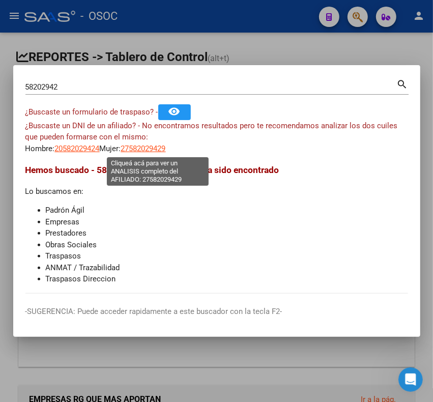
click at [161, 148] on span "27582029429" at bounding box center [143, 148] width 45 height 9
type textarea "27582029429"
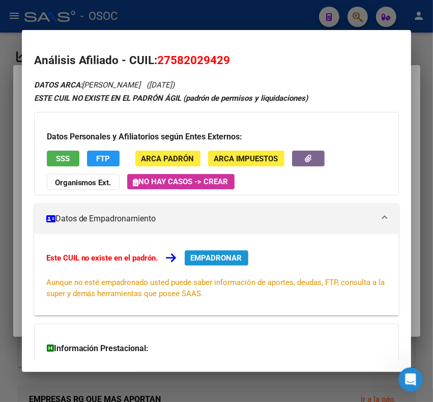
click at [218, 250] on button "EMPADRONAR" at bounding box center [217, 257] width 64 height 15
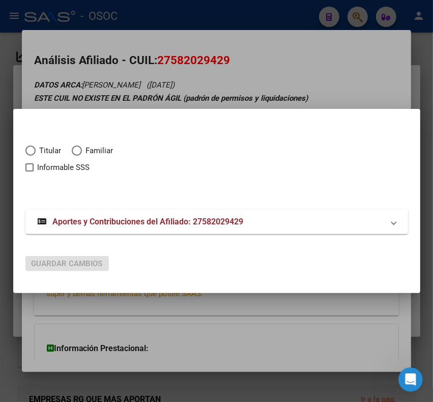
click at [86, 151] on span "Familiar" at bounding box center [98, 151] width 32 height 12
click at [82, 151] on input "Familiar" at bounding box center [77, 151] width 10 height 10
radio input "true"
checkbox input "true"
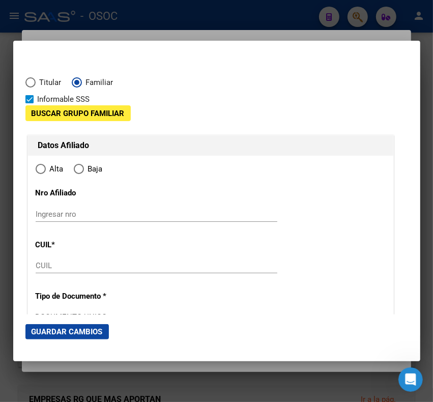
type input "27-58202942-9"
radio input "true"
click at [82, 125] on div "Buscar Grupo Familiar" at bounding box center [77, 118] width 105 height 27
type input "58202942"
type input "HERRERA BAUZA"
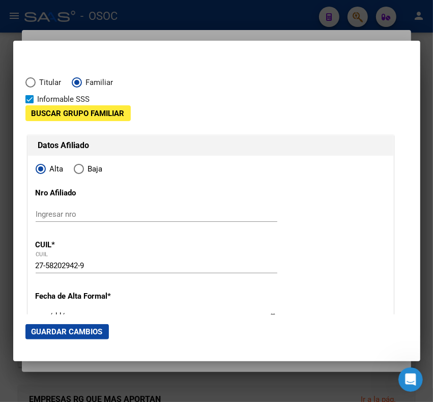
type input "NINA ESMERALDA"
type input "2020-03-02"
type input "MAQUINISTA F SA"
type input "1619"
type input "EL PICAFLOR"
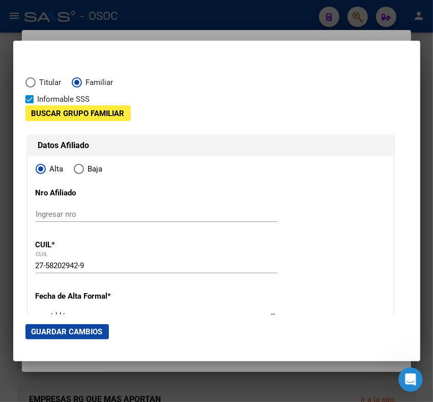
type input "2059"
click at [79, 112] on span "Buscar Grupo Familiar" at bounding box center [78, 113] width 93 height 9
type input "MAQUINISTA F SA"
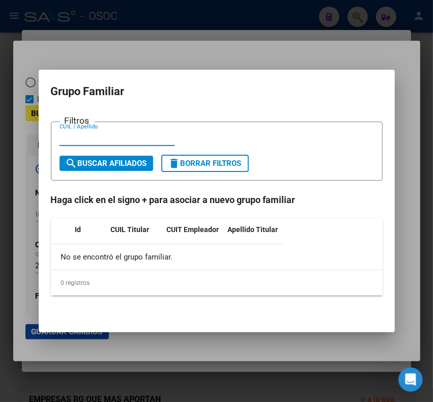
paste input "27582029429"
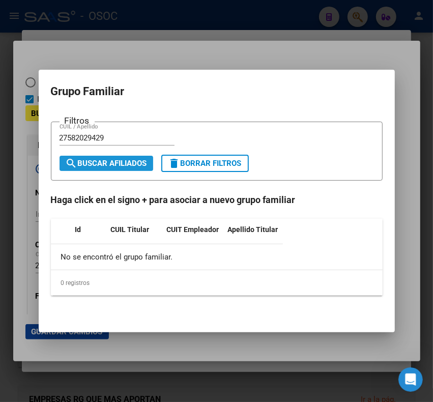
click at [146, 161] on span "search Buscar Afiliados" at bounding box center [106, 163] width 81 height 9
click at [116, 134] on input "27582029429" at bounding box center [117, 137] width 115 height 9
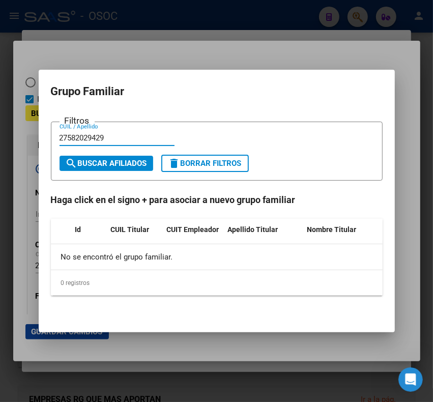
click at [116, 134] on input "27582029429" at bounding box center [117, 137] width 115 height 9
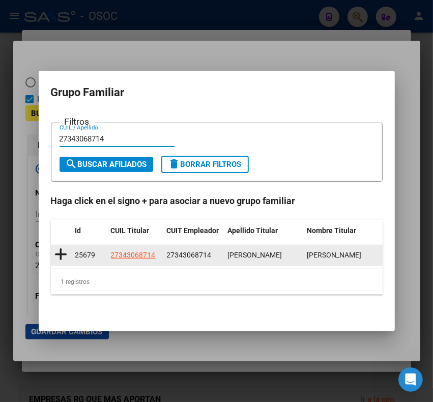
type input "27343068714"
click at [59, 252] on icon at bounding box center [61, 254] width 13 height 14
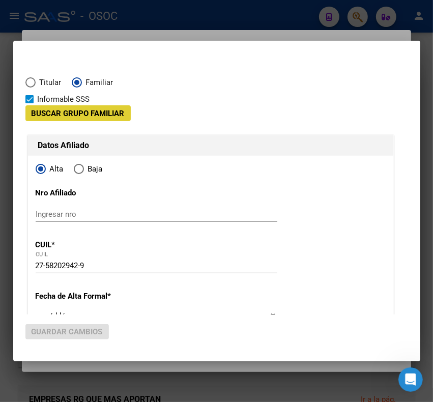
type input "27-34306871-4"
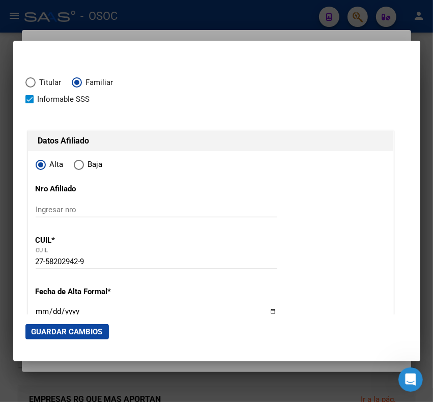
scroll to position [64, 0]
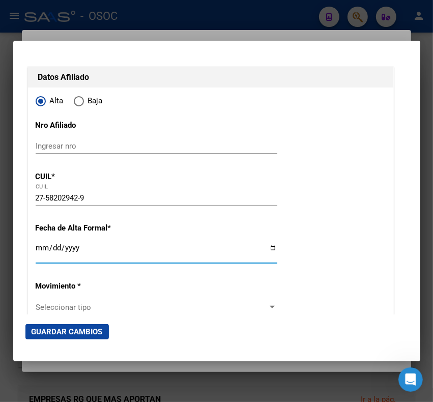
click at [46, 249] on input "Ingresar fecha" at bounding box center [157, 252] width 242 height 16
click at [106, 22] on div at bounding box center [216, 201] width 433 height 402
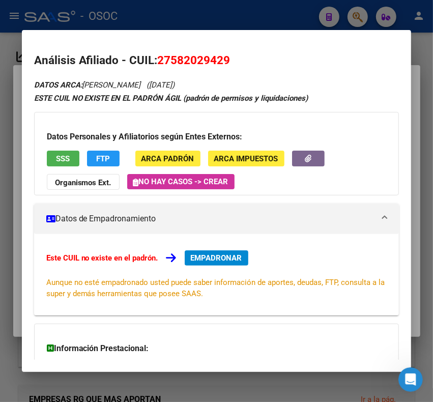
click at [106, 21] on div at bounding box center [216, 201] width 433 height 402
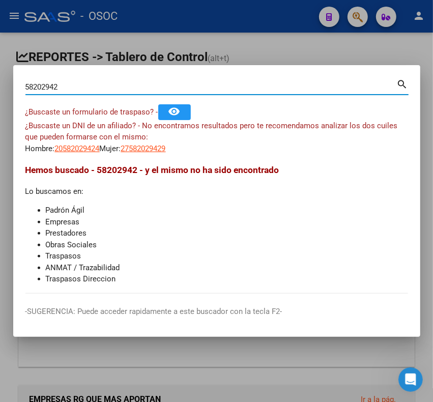
click at [92, 87] on input "58202942" at bounding box center [211, 86] width 372 height 9
click at [92, 87] on input "34606871" at bounding box center [211, 86] width 372 height 9
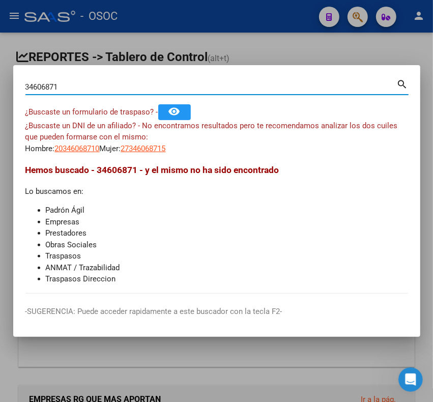
click at [92, 87] on input "34606871" at bounding box center [211, 86] width 372 height 9
type input "34306871"
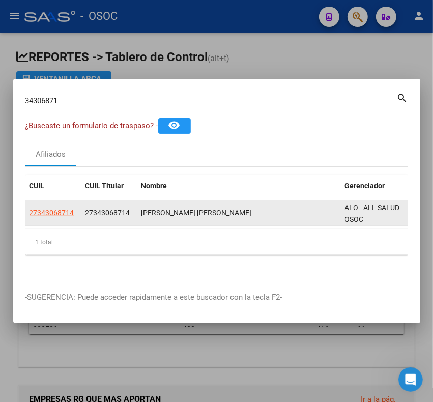
click at [54, 215] on datatable-body-cell "27343068714" at bounding box center [53, 213] width 56 height 25
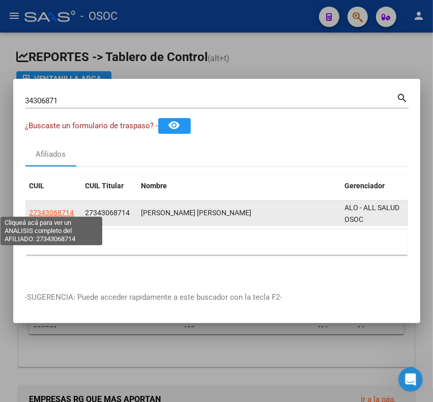
click at [52, 210] on span "27343068714" at bounding box center [52, 213] width 45 height 8
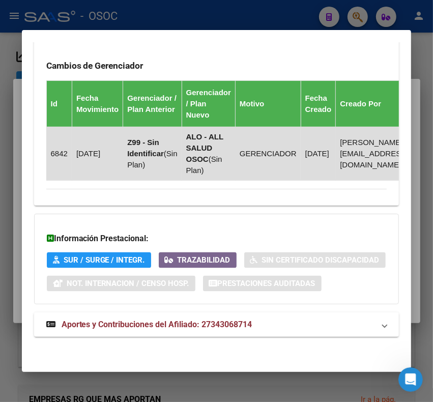
scroll to position [665, 0]
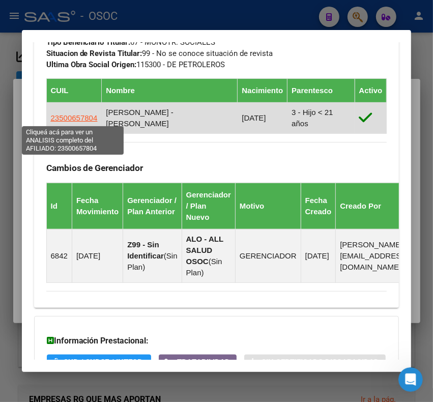
click at [93, 118] on span "23500657804" at bounding box center [74, 118] width 47 height 9
type textarea "23500657804"
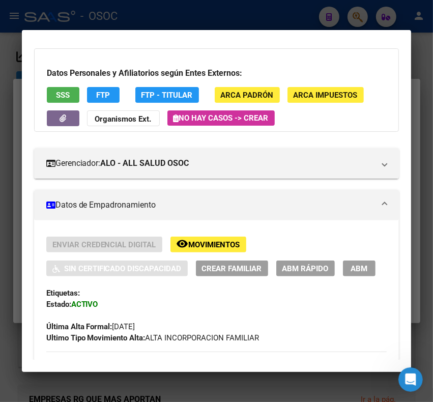
scroll to position [127, 0]
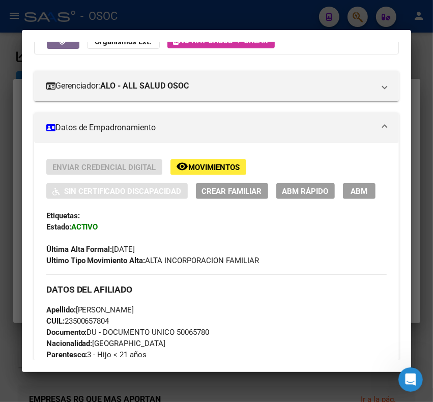
click at [236, 21] on div at bounding box center [216, 201] width 433 height 402
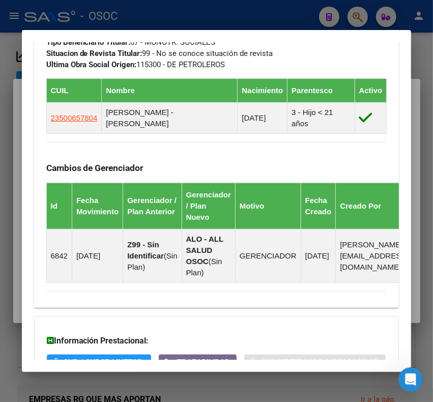
click at [236, 21] on div at bounding box center [216, 201] width 433 height 402
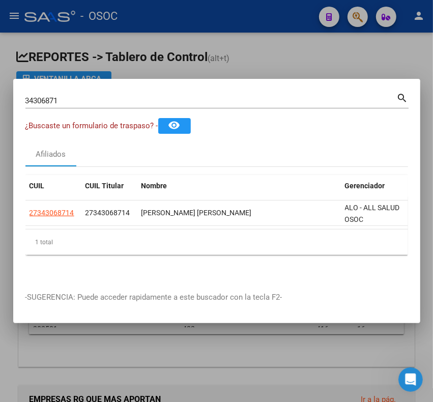
click at [160, 100] on input "34306871" at bounding box center [211, 100] width 372 height 9
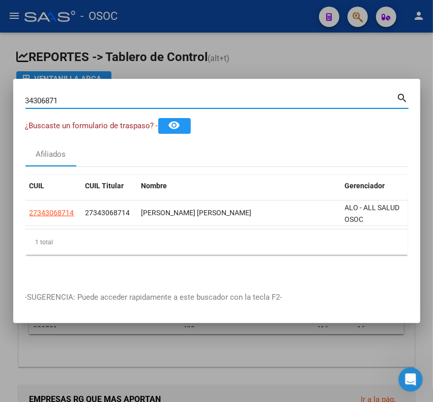
click at [160, 100] on input "34306871" at bounding box center [211, 100] width 372 height 9
type input "58202942"
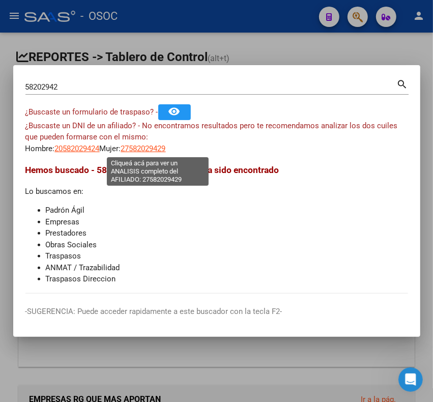
click at [166, 151] on span "27582029429" at bounding box center [143, 148] width 45 height 9
type textarea "27582029429"
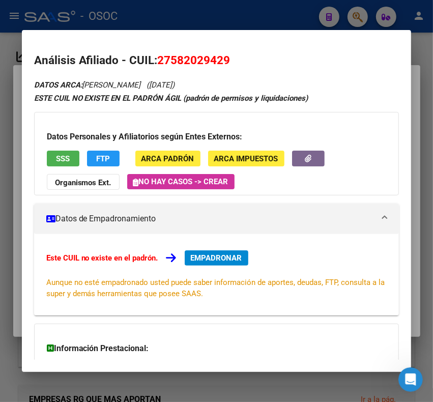
click at [220, 259] on span "EMPADRONAR" at bounding box center [216, 258] width 51 height 9
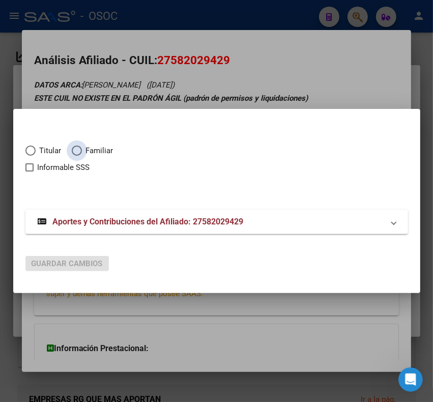
click at [98, 153] on span "Familiar" at bounding box center [98, 151] width 32 height 12
click at [82, 153] on input "Familiar" at bounding box center [77, 151] width 10 height 10
radio input "true"
checkbox input "true"
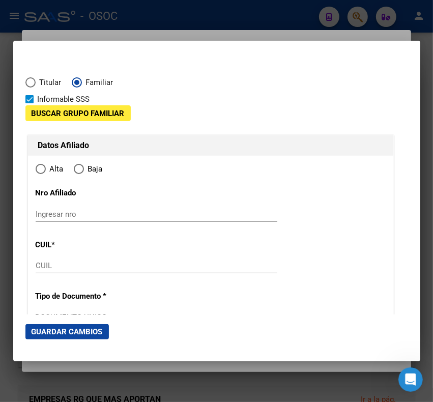
type input "27-58202942-9"
type input "58202942"
type input "HERRERA BAUZA"
type input "NINA ESMERALDA"
type input "2020-03-02"
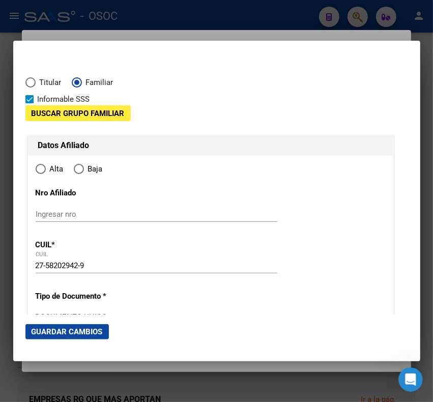
type input "MAQUINISTA F SA"
type input "1619"
type input "EL PICAFLOR"
type input "2059"
radio input "true"
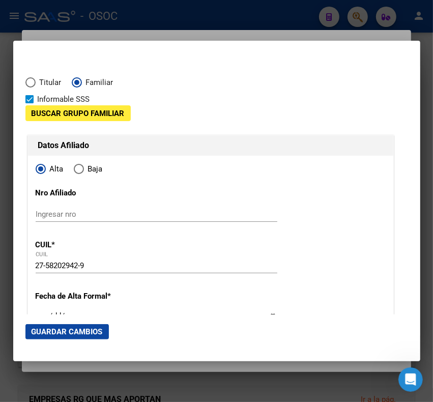
type input "MAQUINISTA F SA"
click at [100, 116] on span "Buscar Grupo Familiar" at bounding box center [78, 113] width 93 height 9
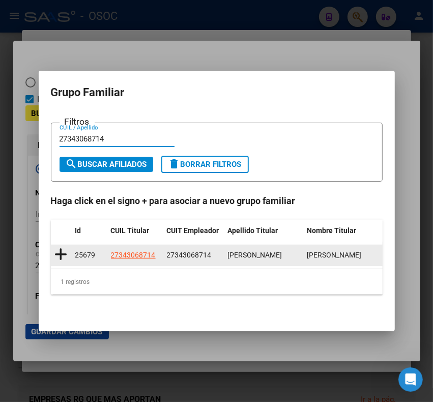
type input "27343068714"
click at [67, 253] on datatable-body-cell at bounding box center [61, 255] width 20 height 20
click at [58, 252] on icon at bounding box center [61, 254] width 13 height 14
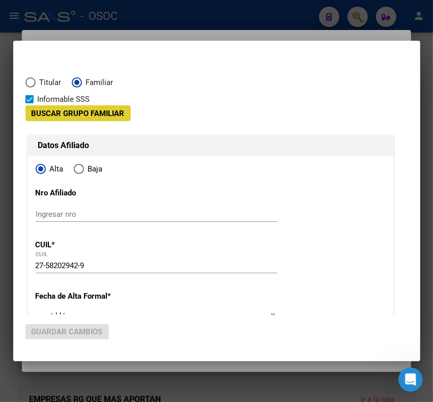
type input "27-34306871-4"
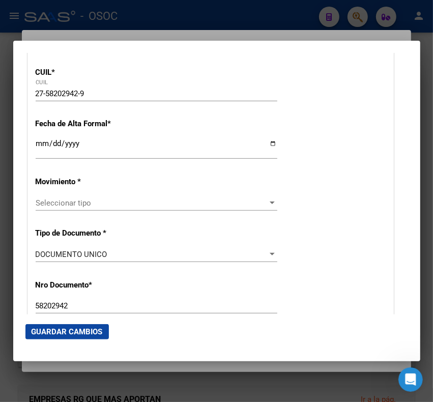
scroll to position [191, 0]
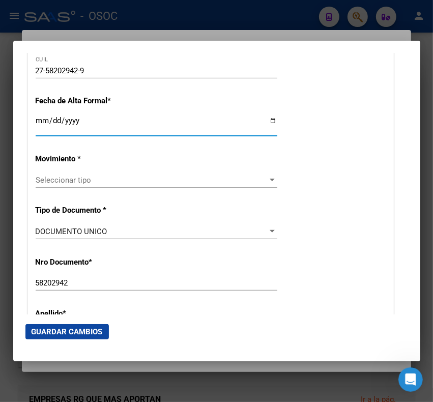
click at [37, 128] on input "Ingresar fecha" at bounding box center [157, 125] width 242 height 16
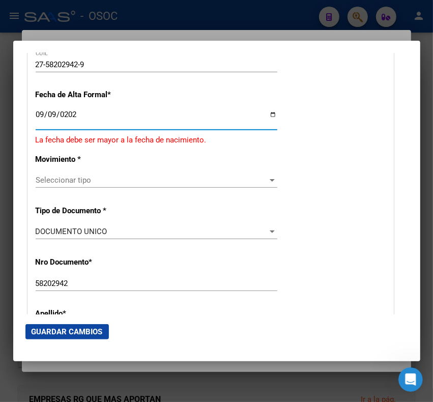
type input "2025-09-09"
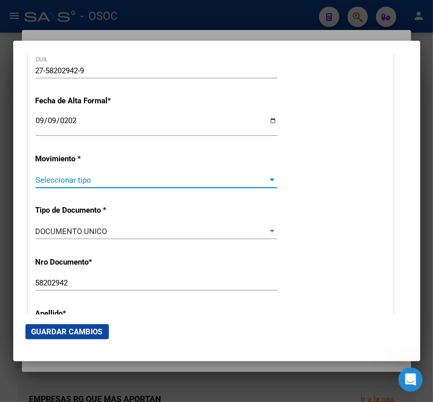
click at [87, 178] on span "Seleccionar tipo" at bounding box center [152, 180] width 233 height 9
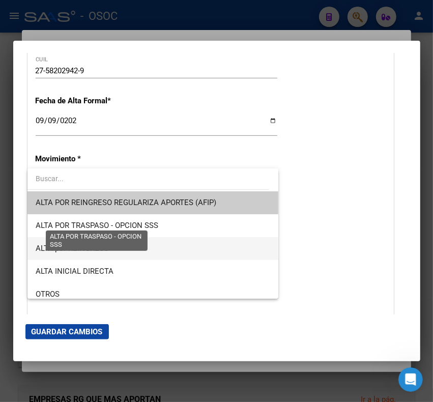
scroll to position [127, 0]
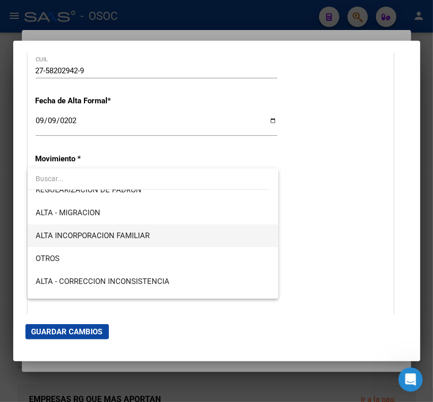
click at [100, 228] on span "ALTA INCORPORACION FAMILIAR" at bounding box center [153, 236] width 235 height 23
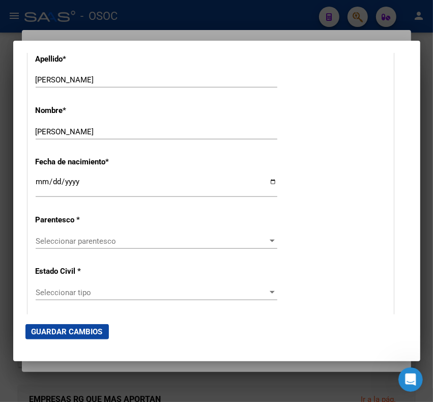
scroll to position [509, 0]
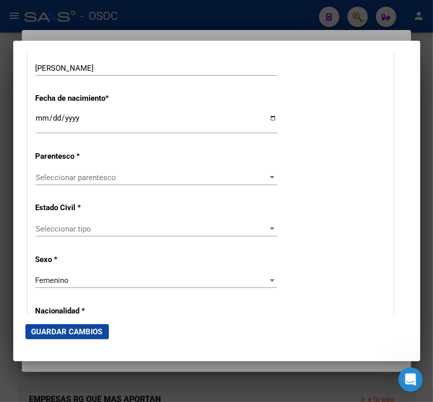
click at [76, 170] on div "Seleccionar parentesco Seleccionar parentesco" at bounding box center [157, 177] width 242 height 15
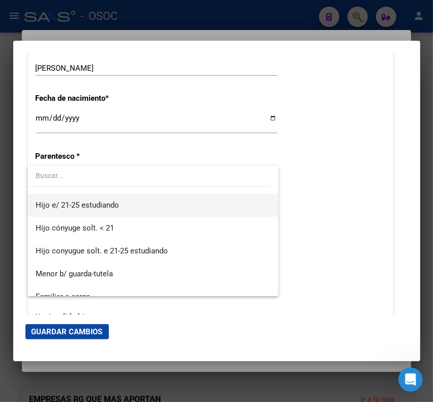
scroll to position [0, 0]
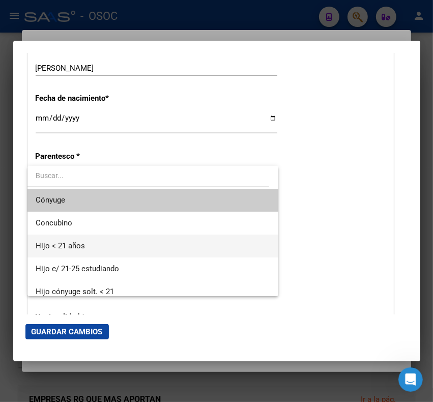
click at [91, 240] on span "Hijo < 21 años" at bounding box center [153, 246] width 235 height 23
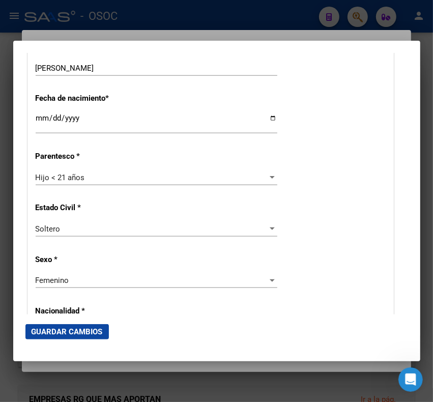
click at [79, 322] on mat-dialog-actions "Guardar Cambios" at bounding box center [216, 332] width 383 height 35
click at [87, 336] on span "Guardar Cambios" at bounding box center [67, 331] width 71 height 9
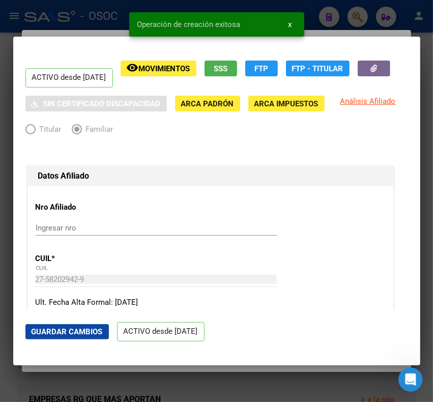
click at [80, 11] on div at bounding box center [216, 201] width 433 height 402
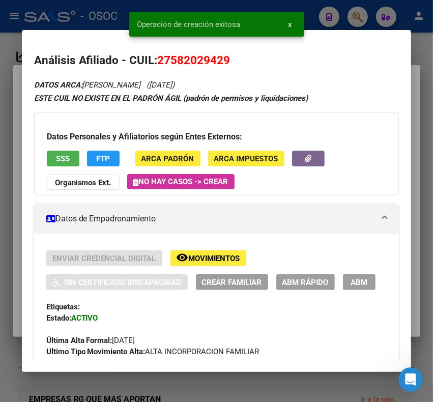
click at [89, 16] on div at bounding box center [216, 201] width 433 height 402
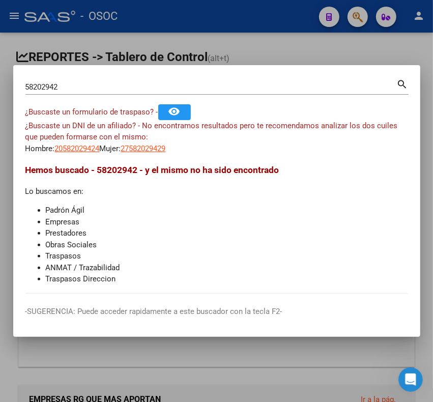
click at [47, 79] on div "58202942 Buscar (apellido, dni, cuil, nro traspaso, cuit, obra social)" at bounding box center [211, 86] width 372 height 15
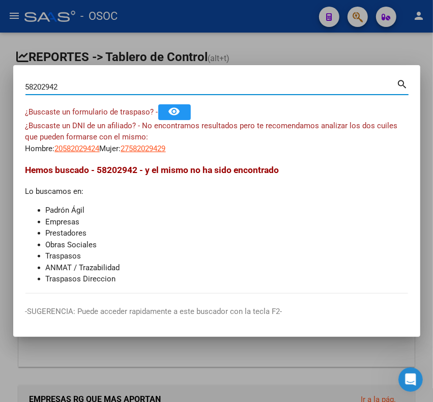
click at [51, 84] on input "58202942" at bounding box center [211, 86] width 372 height 9
type input "34306871"
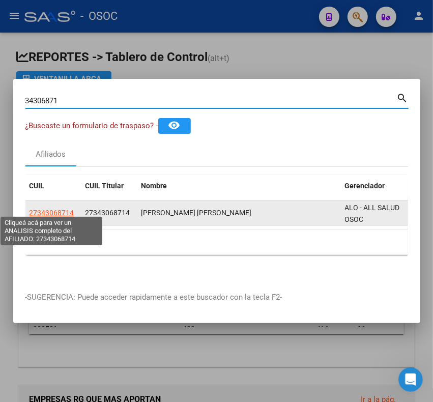
click at [60, 209] on span "27343068714" at bounding box center [52, 213] width 45 height 8
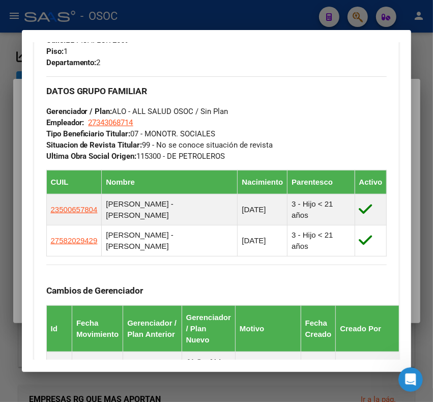
scroll to position [573, 0]
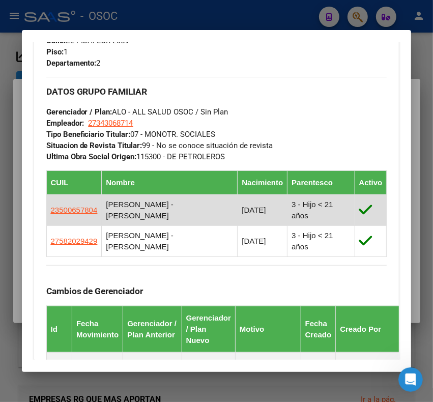
click at [90, 205] on app-link-go-to "23500657804" at bounding box center [74, 210] width 47 height 11
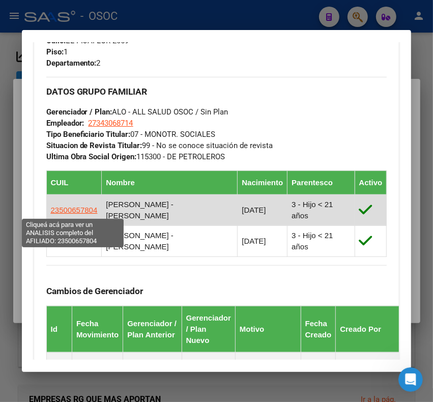
click at [75, 214] on span "23500657804" at bounding box center [74, 210] width 47 height 9
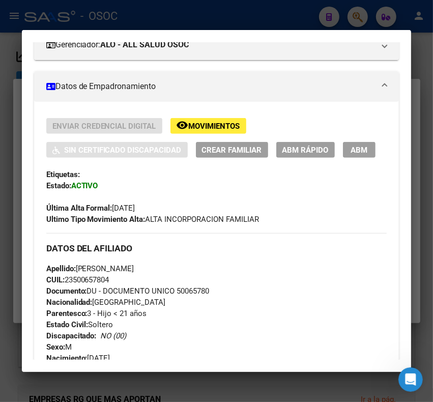
scroll to position [191, 0]
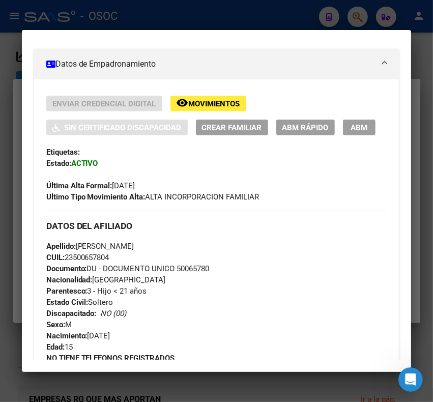
click at [186, 268] on span "Documento: DU - DOCUMENTO UNICO 50065780" at bounding box center [127, 268] width 163 height 9
copy span "50065780"
click at [107, 255] on span "CUIL: 23500657804" at bounding box center [77, 257] width 63 height 9
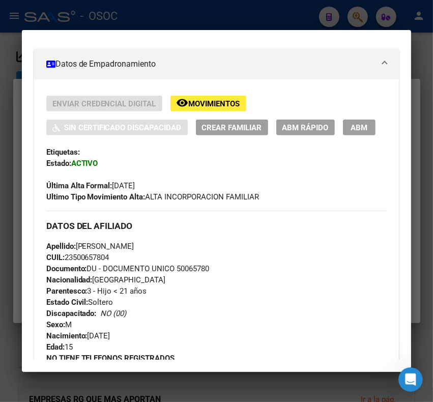
copy span "23500657804"
drag, startPoint x: 146, startPoint y: 243, endPoint x: 204, endPoint y: 247, distance: 58.2
click at [204, 247] on div "Apellido: JAZMIN AZUCENA HERRERA BAUZA CUIL: 23500657804 Documento: DU - DOCUME…" at bounding box center [216, 297] width 341 height 112
copy span "HERRERA BAUZA"
drag, startPoint x: 77, startPoint y: 245, endPoint x: 141, endPoint y: 246, distance: 63.6
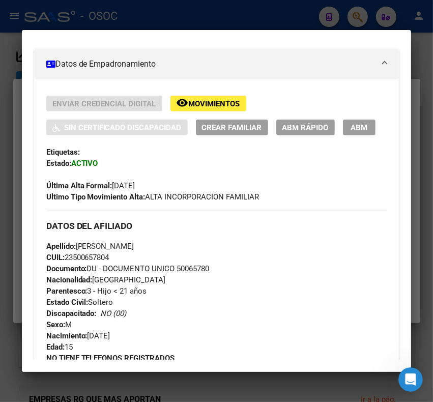
click at [134, 246] on span "Apellido: JAZMIN AZUCENA HERRERA BAUZA" at bounding box center [90, 246] width 88 height 9
copy span "JAZMIN AZUCENA"
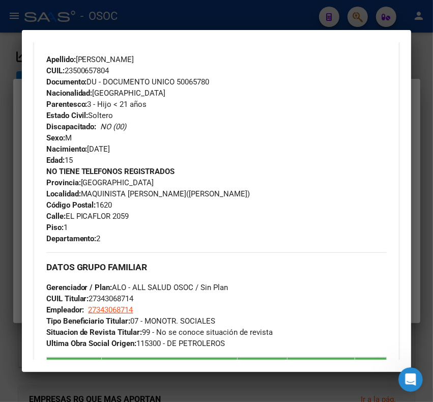
scroll to position [636, 0]
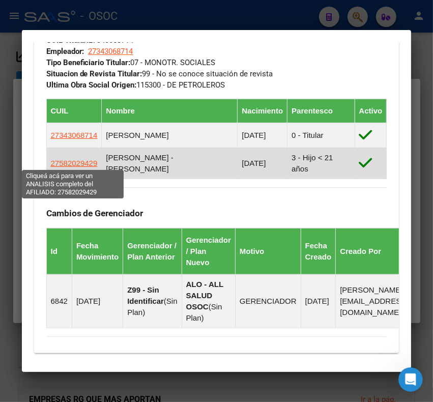
click at [70, 163] on span "27582029429" at bounding box center [74, 163] width 47 height 9
type textarea "27582029429"
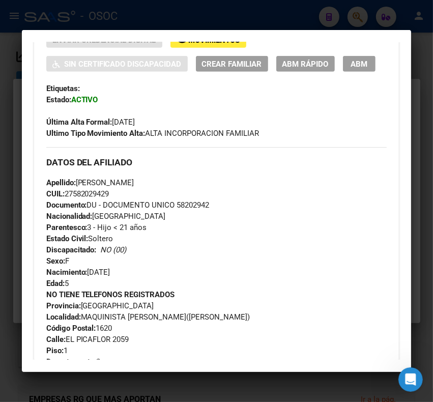
scroll to position [318, 0]
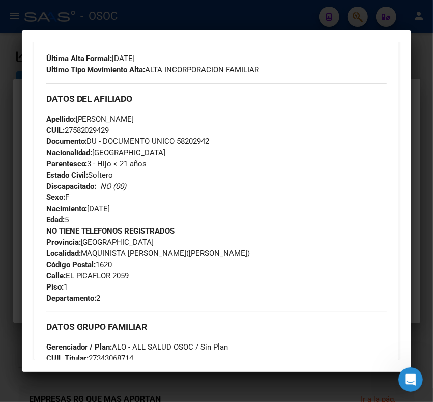
click at [191, 141] on span "Documento: DU - DOCUMENTO UNICO 58202942" at bounding box center [127, 141] width 163 height 9
copy span "58202942"
click at [85, 131] on span "CUIL: 27582029429" at bounding box center [77, 130] width 63 height 9
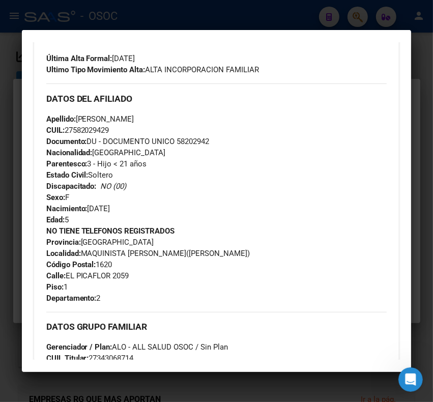
copy span "27582029429"
drag, startPoint x: 145, startPoint y: 119, endPoint x: 206, endPoint y: 119, distance: 61.1
click at [206, 119] on div "Apellido: NINA ESMERALDA HERRERA BAUZA CUIL: 27582029429 Documento: DU - DOCUME…" at bounding box center [216, 170] width 341 height 112
copy span "HERRERA BAUZA"
drag, startPoint x: 78, startPoint y: 115, endPoint x: 141, endPoint y: 118, distance: 63.2
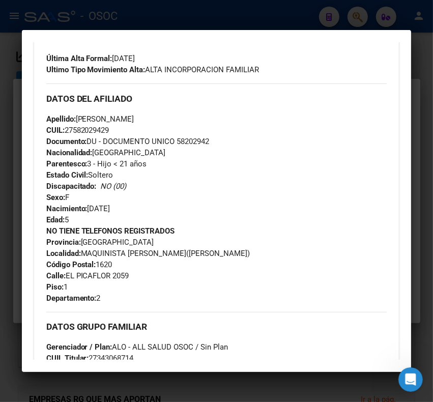
click at [134, 118] on span "Apellido: NINA ESMERALDA HERRERA BAUZA" at bounding box center [90, 119] width 88 height 9
copy span "NINA ESMERALDA"
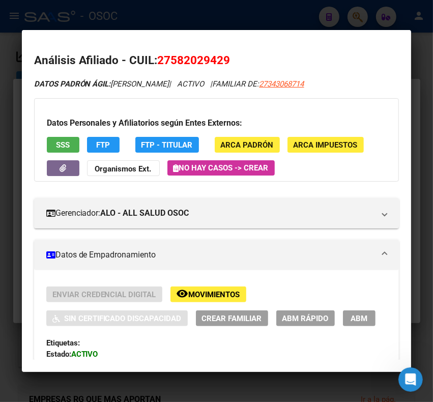
click at [154, 32] on mat-dialog-container "Análisis Afiliado - CUIL: 27582029429 DATOS PADRÓN ÁGIL: HERRERA BAUZA NINA ESM…" at bounding box center [217, 201] width 390 height 342
click at [149, 18] on div at bounding box center [216, 201] width 433 height 402
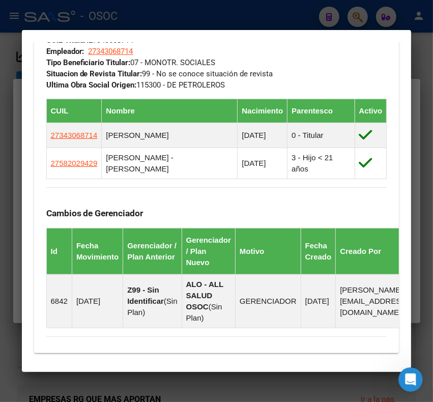
click at [149, 18] on div at bounding box center [216, 201] width 433 height 402
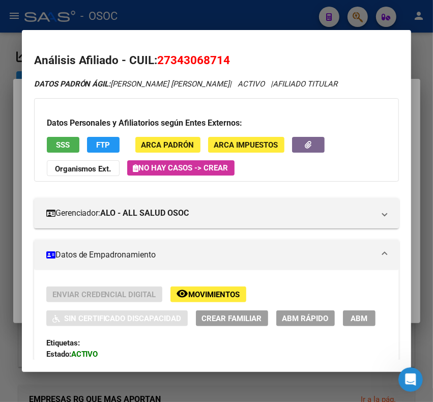
click at [182, 59] on span "27343068714" at bounding box center [194, 59] width 73 height 13
copy span "27343068714"
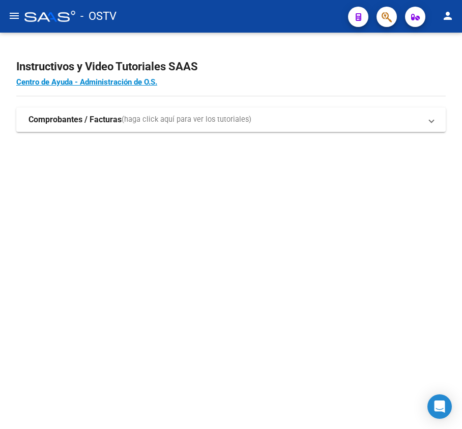
click at [383, 21] on icon "button" at bounding box center [387, 17] width 10 height 12
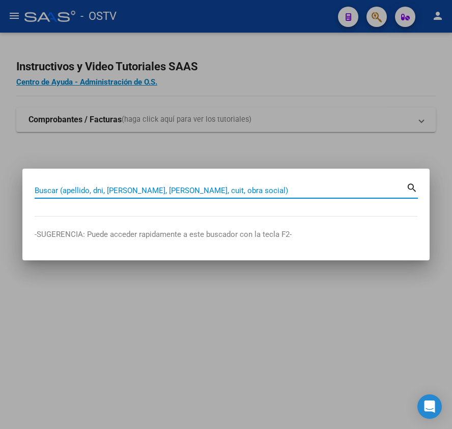
paste input "22275826"
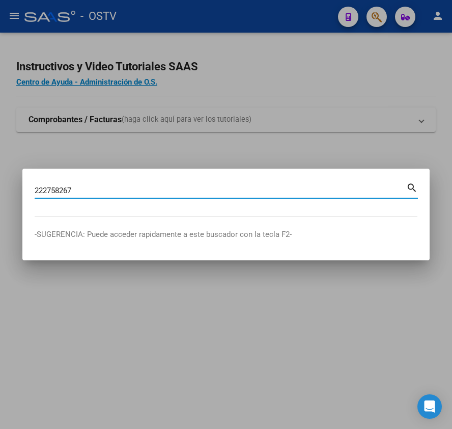
type input "222758267"
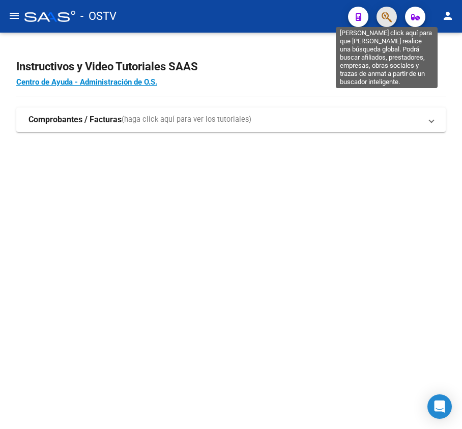
click at [387, 13] on icon "button" at bounding box center [387, 17] width 10 height 12
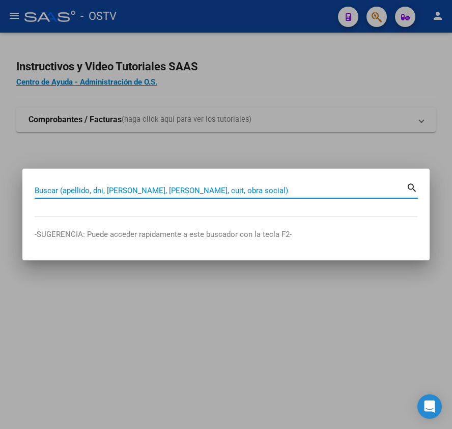
paste input "26397772"
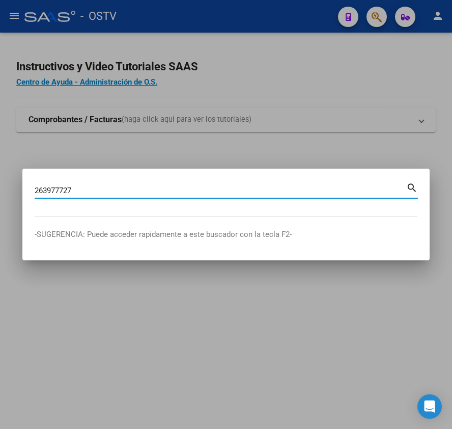
type input "263977727"
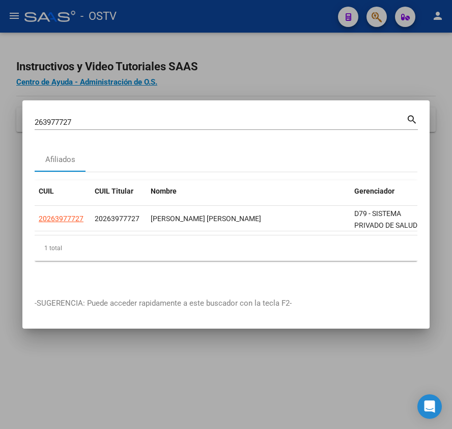
drag, startPoint x: 269, startPoint y: 172, endPoint x: 308, endPoint y: 119, distance: 66.0
click at [308, 119] on input "263977727" at bounding box center [221, 122] width 372 height 9
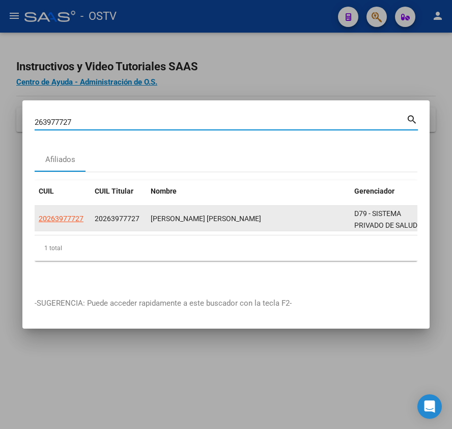
click at [71, 226] on div "20263977727 20263977727 [PERSON_NAME] [PERSON_NAME] D79 - SISTEMA PRIVADO DE SA…" at bounding box center [259, 218] width 448 height 25
click at [58, 214] on span "20263977727" at bounding box center [61, 218] width 45 height 8
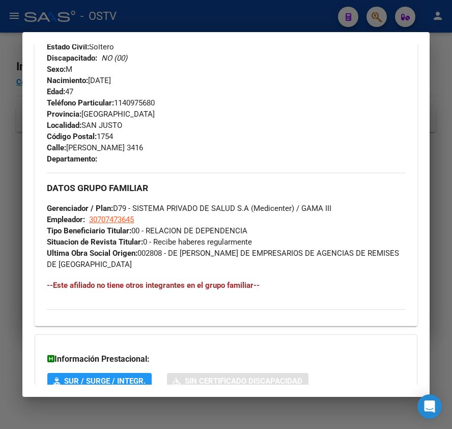
scroll to position [501, 0]
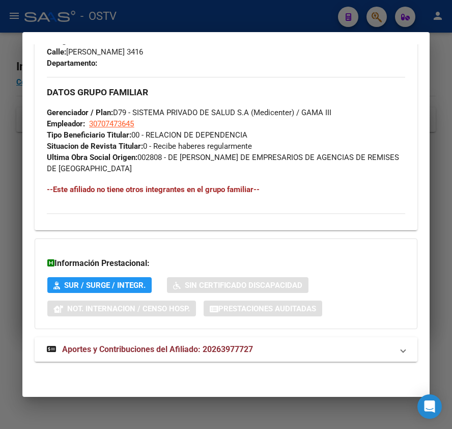
click at [128, 359] on mat-expansion-panel-header "Aportes y Contribuciones del Afiliado: 20263977727" at bounding box center [226, 349] width 382 height 24
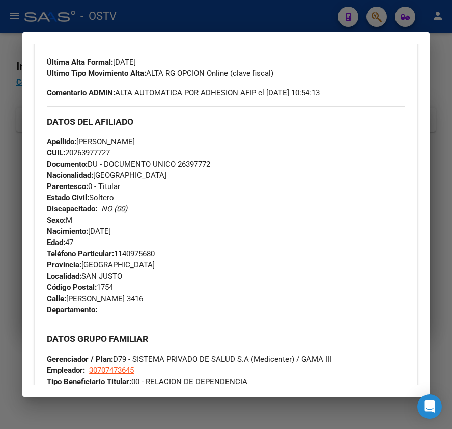
scroll to position [287, 0]
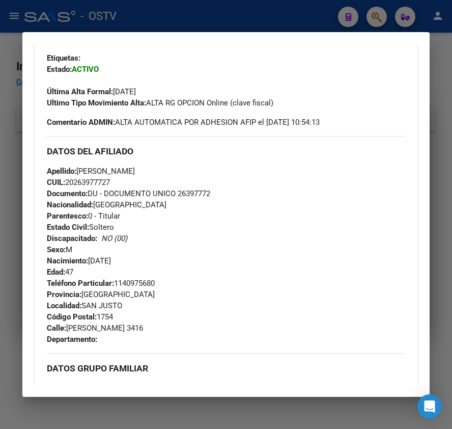
click at [142, 284] on span "Teléfono Particular: [PHONE_NUMBER]" at bounding box center [101, 282] width 108 height 9
copy span "1140975680"
click at [138, 279] on span "Teléfono Particular: [PHONE_NUMBER]" at bounding box center [101, 282] width 108 height 9
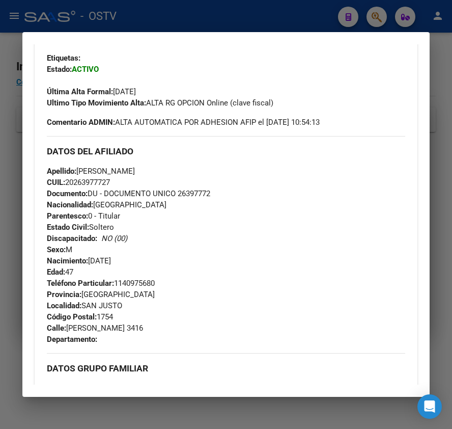
click at [138, 279] on span "Teléfono Particular: [PHONE_NUMBER]" at bounding box center [101, 282] width 108 height 9
click at [139, 288] on div "Teléfono Particular: [PHONE_NUMBER] Provincia: [GEOGRAPHIC_DATA] Localidad: [GE…" at bounding box center [226, 310] width 358 height 67
click at [139, 286] on span "Teléfono Particular: [PHONE_NUMBER]" at bounding box center [101, 282] width 108 height 9
copy span "1140975680"
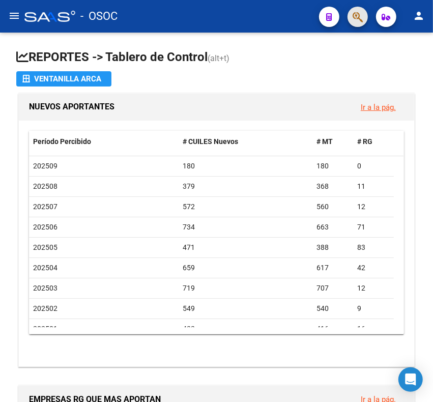
click at [351, 22] on button "button" at bounding box center [358, 17] width 20 height 20
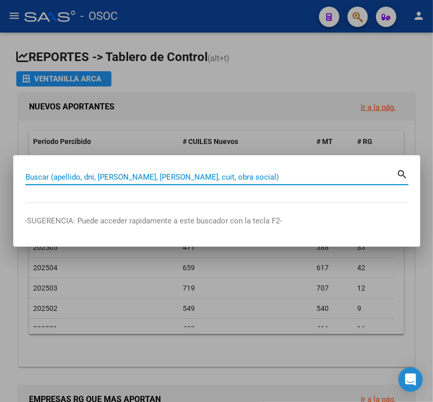
paste input "34212018"
type input "34212018"
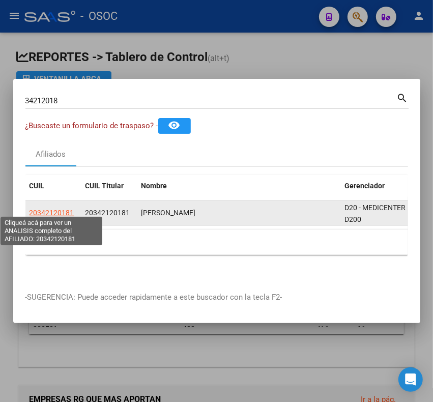
click at [52, 212] on span "20342120181" at bounding box center [52, 213] width 45 height 8
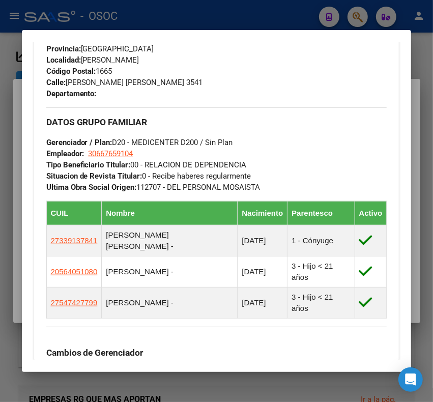
scroll to position [849, 0]
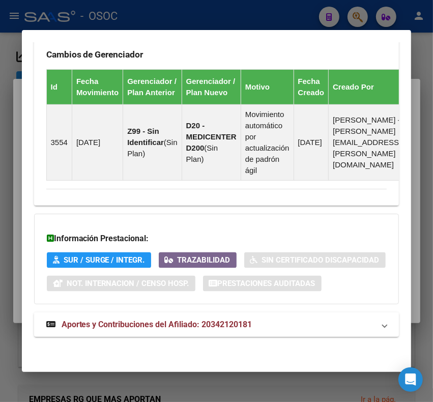
click at [190, 314] on mat-expansion-panel-header "Aportes y Contribuciones del Afiliado: 20342120181" at bounding box center [217, 325] width 366 height 24
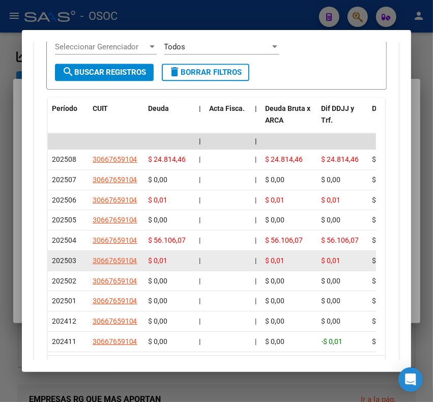
scroll to position [1383, 0]
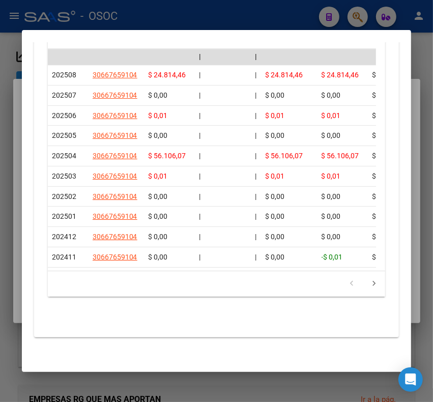
drag, startPoint x: 92, startPoint y: 258, endPoint x: 128, endPoint y: 258, distance: 35.6
click at [128, 261] on datatable-selection "| | | | | | | | | | | | | 202508 30667659104 $ 24.814,46 | | $ 24.814,46 $ 24.8…" at bounding box center [212, 265] width 328 height 9
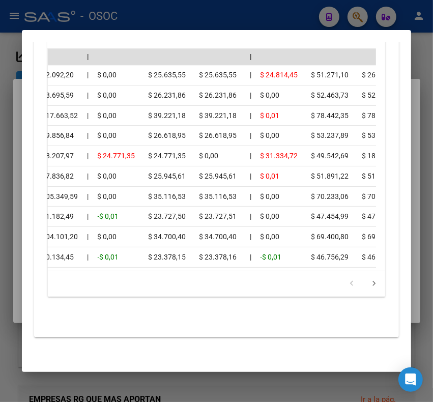
scroll to position [0, 0]
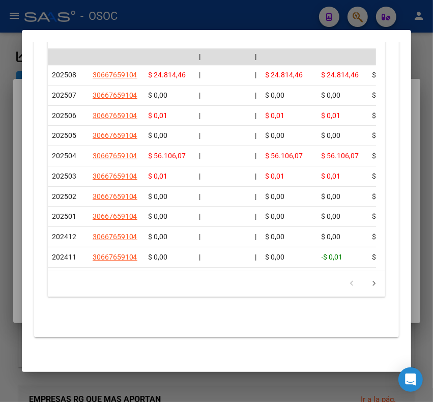
click at [102, 13] on div at bounding box center [216, 201] width 433 height 402
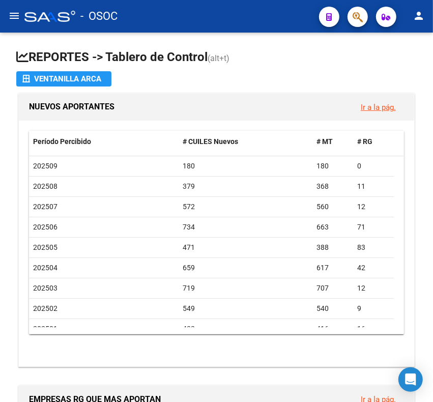
click at [354, 14] on icon "button" at bounding box center [358, 17] width 10 height 12
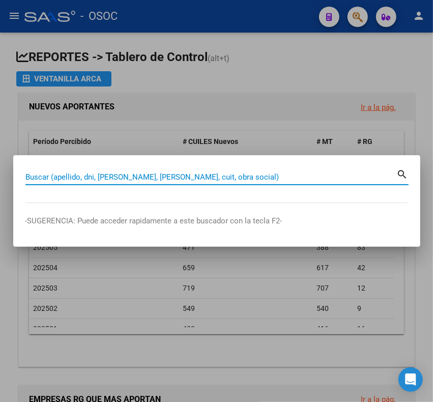
paste input "22008667"
type input "22008667"
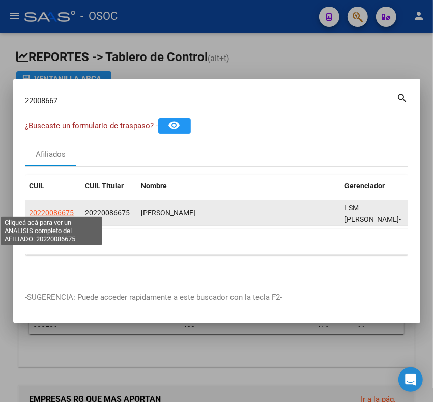
click at [62, 212] on span "20220086675" at bounding box center [52, 213] width 45 height 8
type textarea "20220086675"
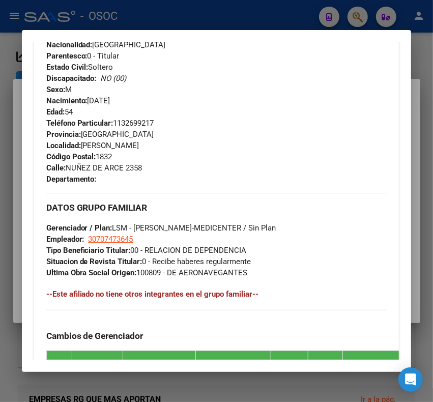
scroll to position [805, 0]
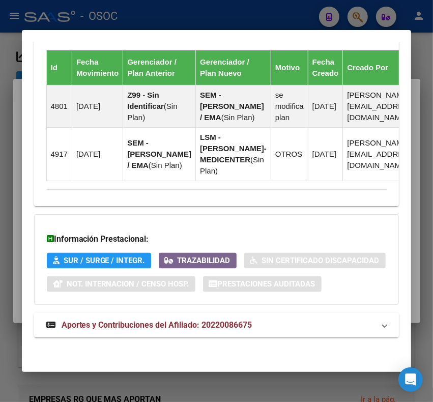
click at [119, 332] on mat-expansion-panel-header "Aportes y Contribuciones del Afiliado: 20220086675" at bounding box center [217, 325] width 366 height 24
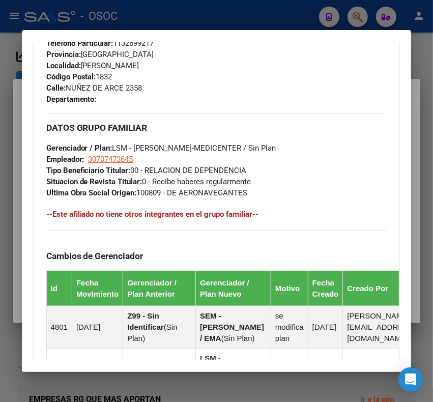
scroll to position [462, 0]
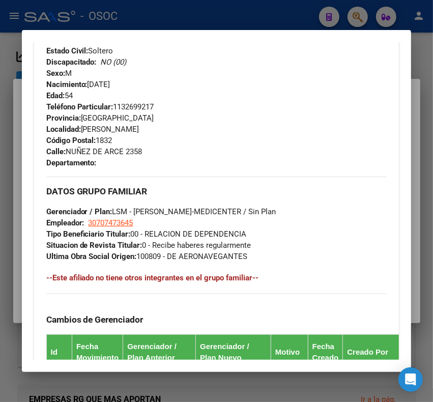
click at [128, 101] on div "Teléfono Particular: 1132699217 Provincia: Buenos Aires Localidad: LOMAS DE ZAM…" at bounding box center [216, 134] width 341 height 67
copy span "1132699217"
click at [163, 6] on div at bounding box center [216, 201] width 433 height 402
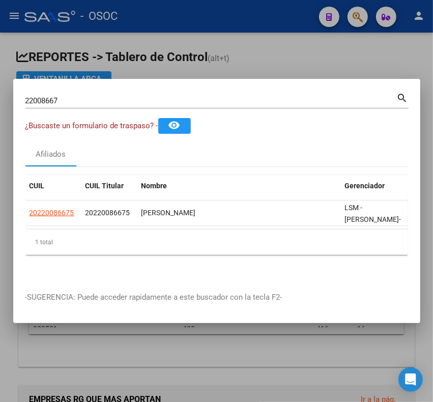
click at [189, 15] on div at bounding box center [216, 201] width 433 height 402
